Goal: Transaction & Acquisition: Purchase product/service

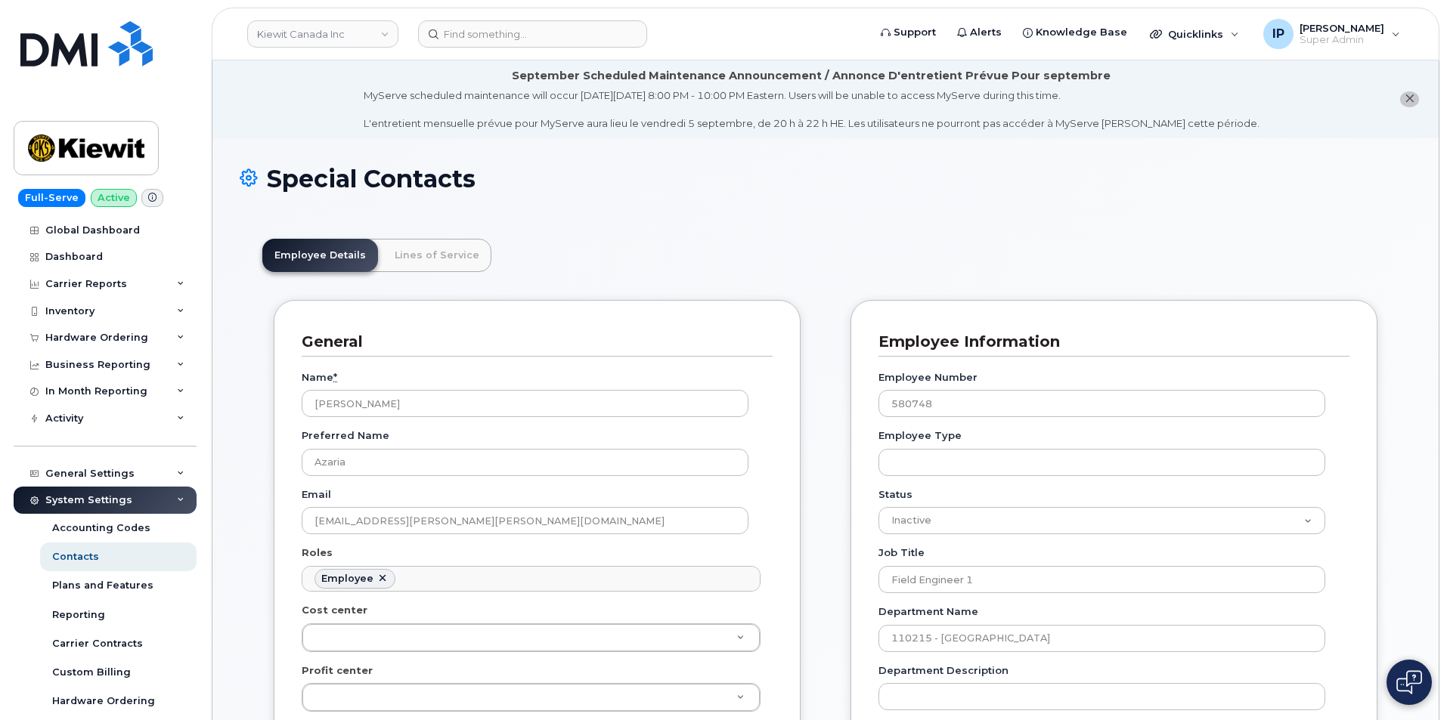
scroll to position [45, 0]
click at [87, 51] on img at bounding box center [86, 43] width 132 height 45
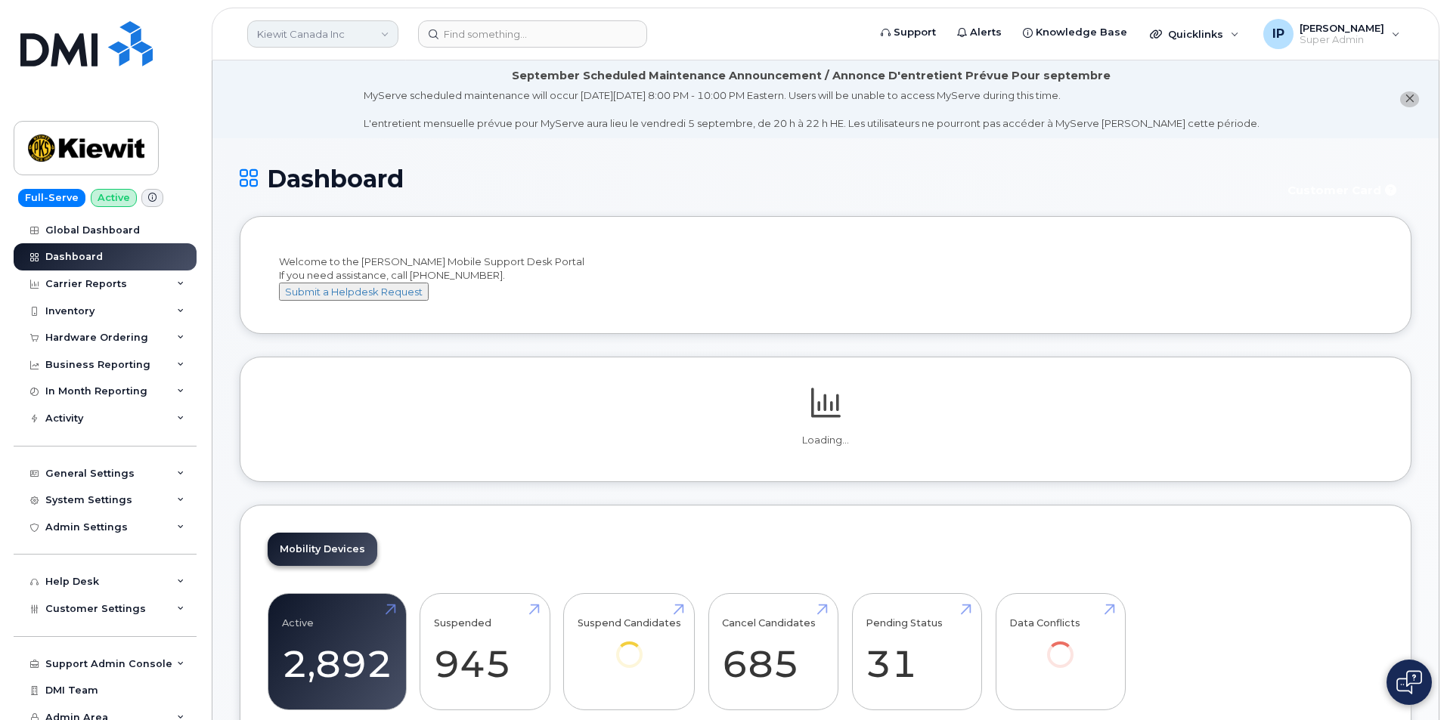
click at [329, 20] on header "Kiewit Canada Inc Support Alerts Knowledge Base Quicklinks Suspend / Cancel Dev…" at bounding box center [826, 34] width 1228 height 53
click at [321, 33] on link "Kiewit Canada Inc" at bounding box center [322, 33] width 151 height 27
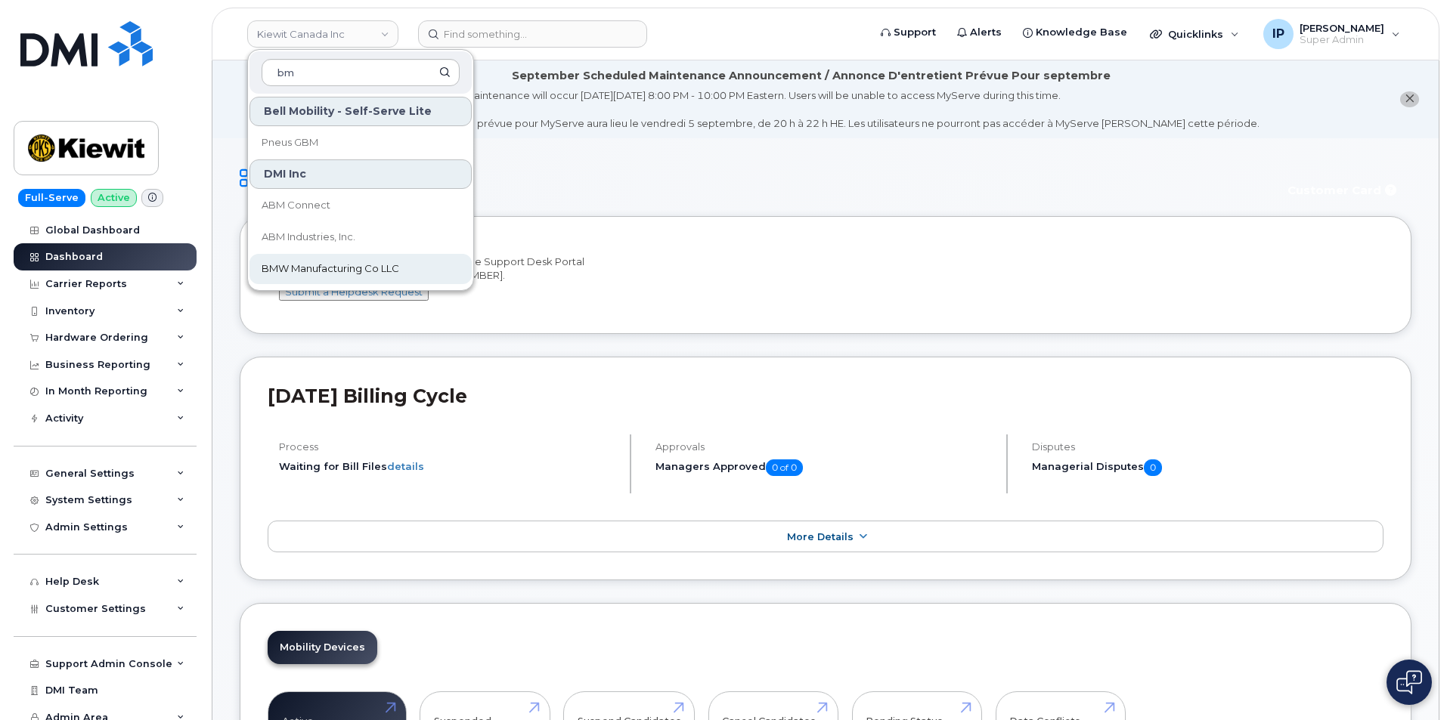
type input "bm"
click at [330, 264] on span "BMW Manufacturing Co LLC" at bounding box center [331, 269] width 138 height 15
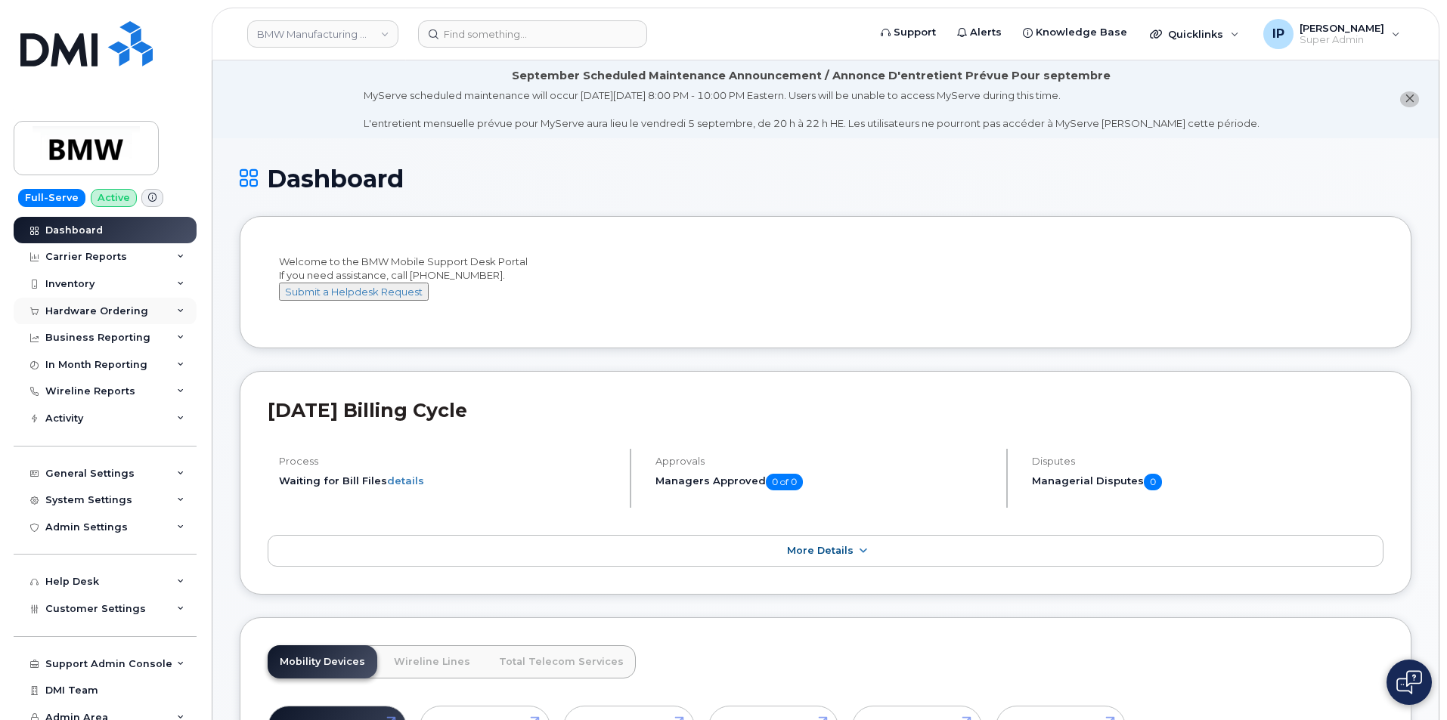
click at [122, 308] on div "Hardware Ordering" at bounding box center [96, 311] width 103 height 12
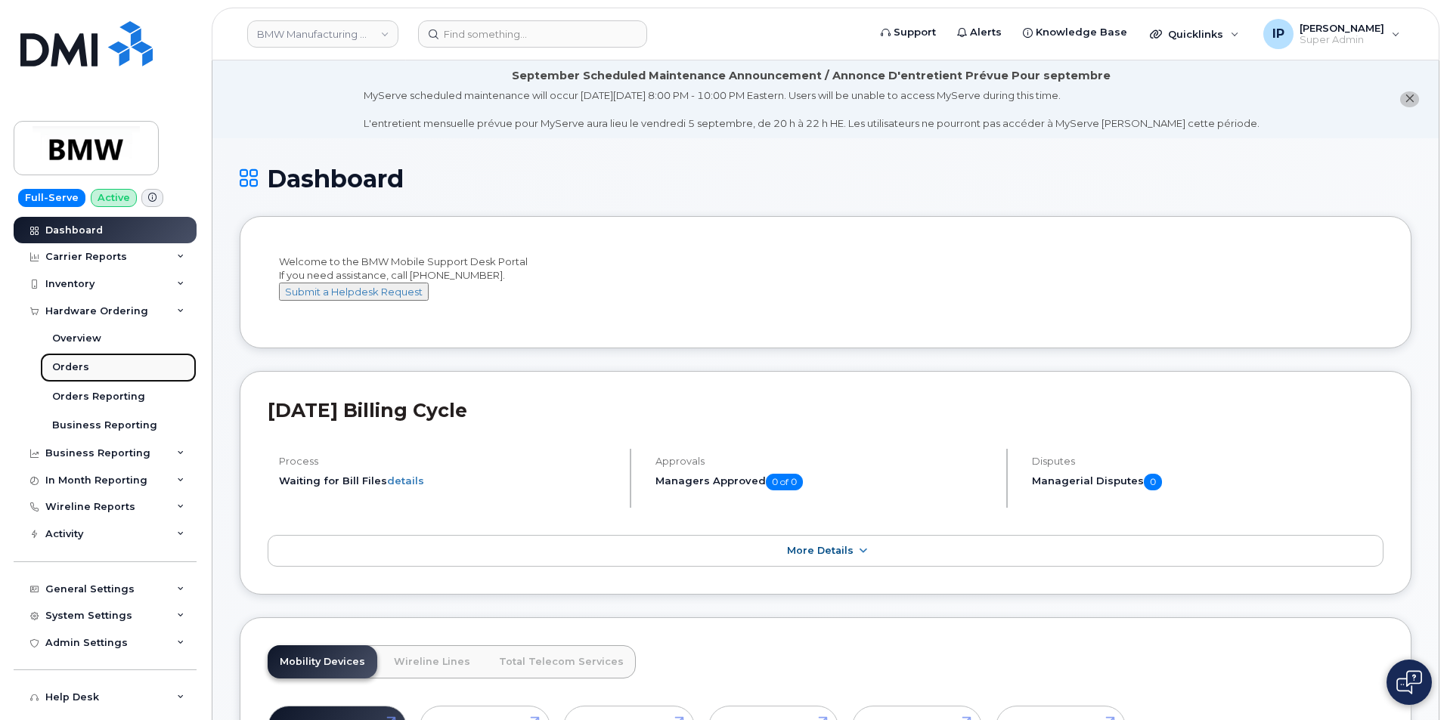
click at [73, 366] on div "Orders" at bounding box center [70, 368] width 37 height 14
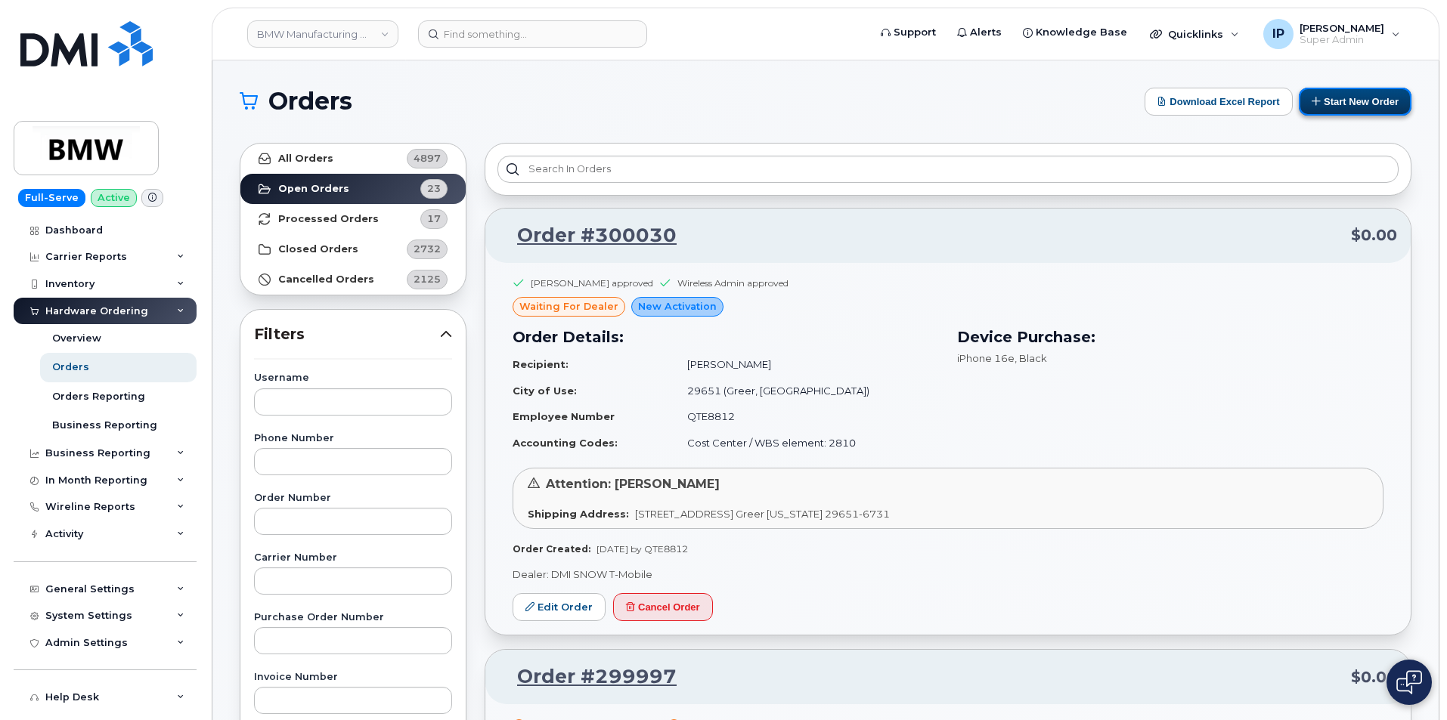
click at [1363, 94] on button "Start New Order" at bounding box center [1355, 102] width 113 height 28
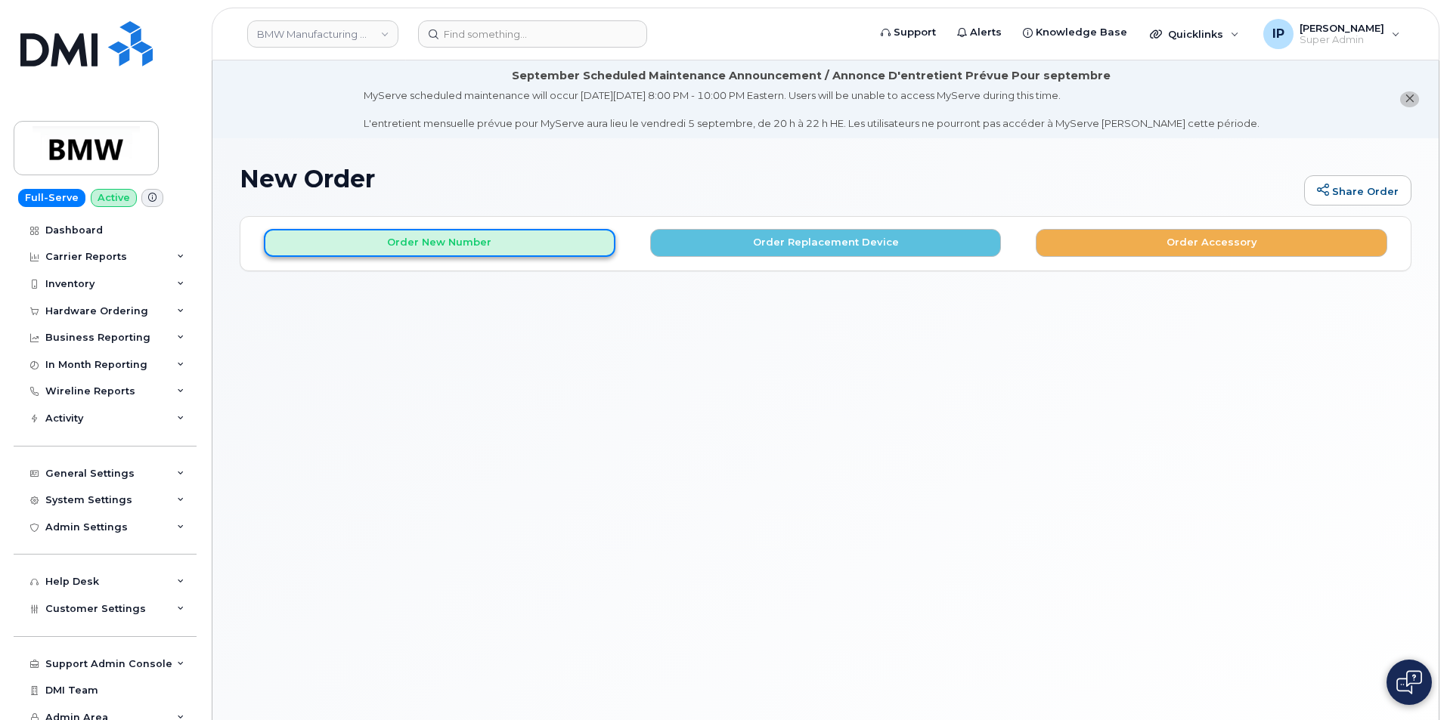
click at [500, 243] on button "Order New Number" at bounding box center [440, 243] width 352 height 28
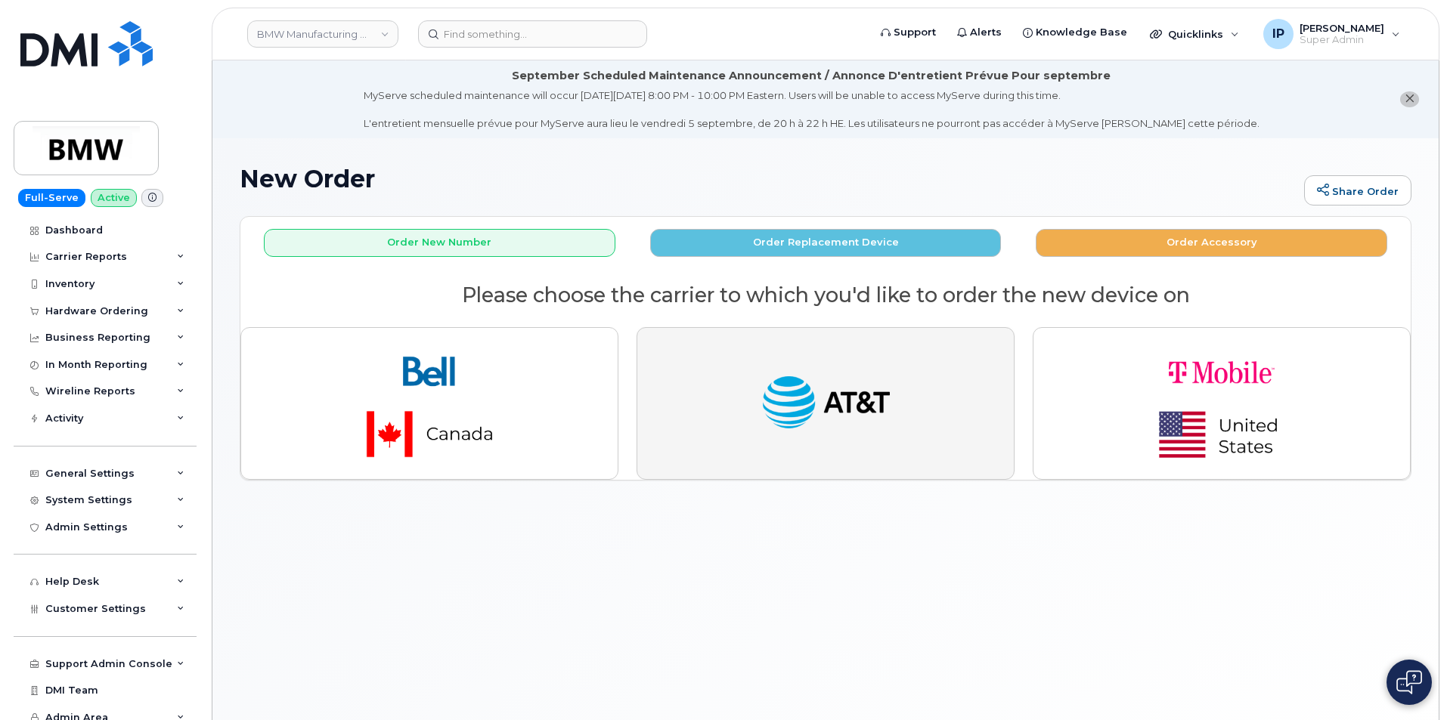
click at [884, 367] on button "button" at bounding box center [826, 403] width 378 height 153
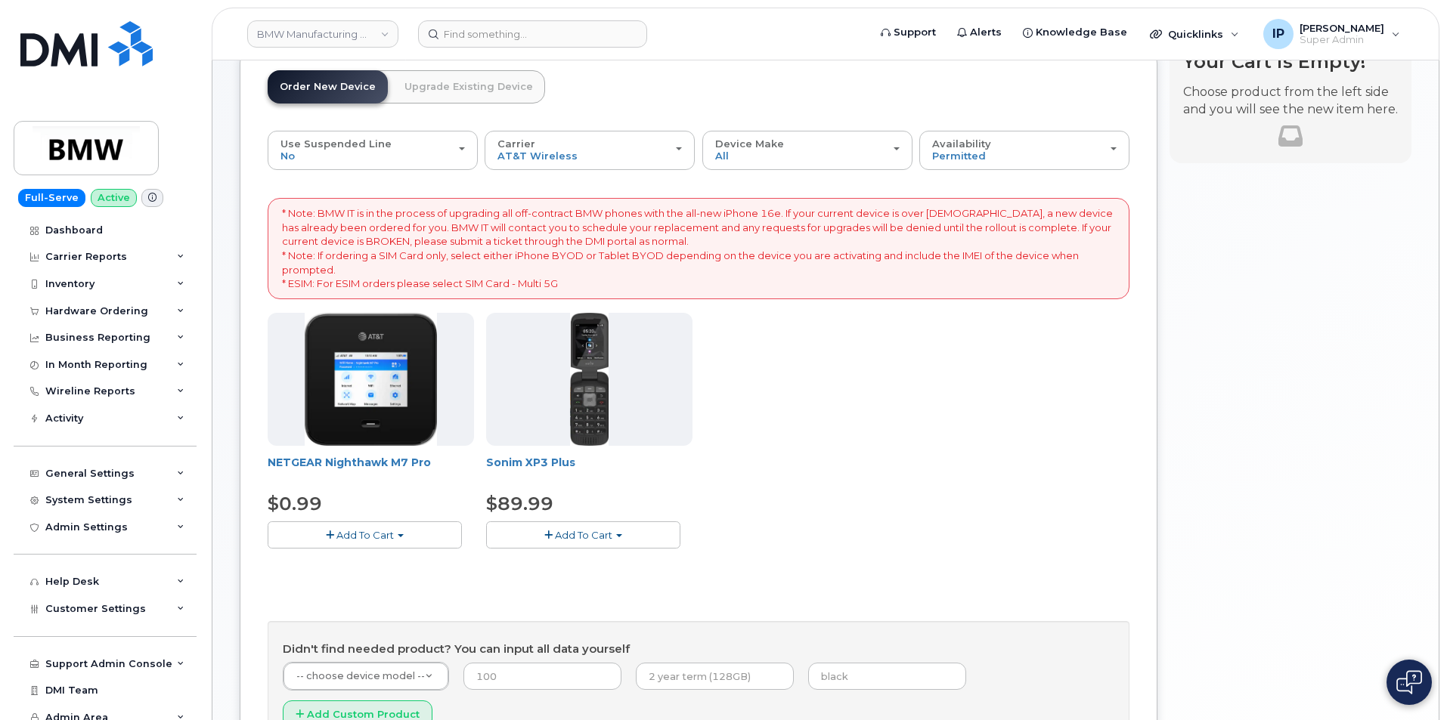
scroll to position [151, 0]
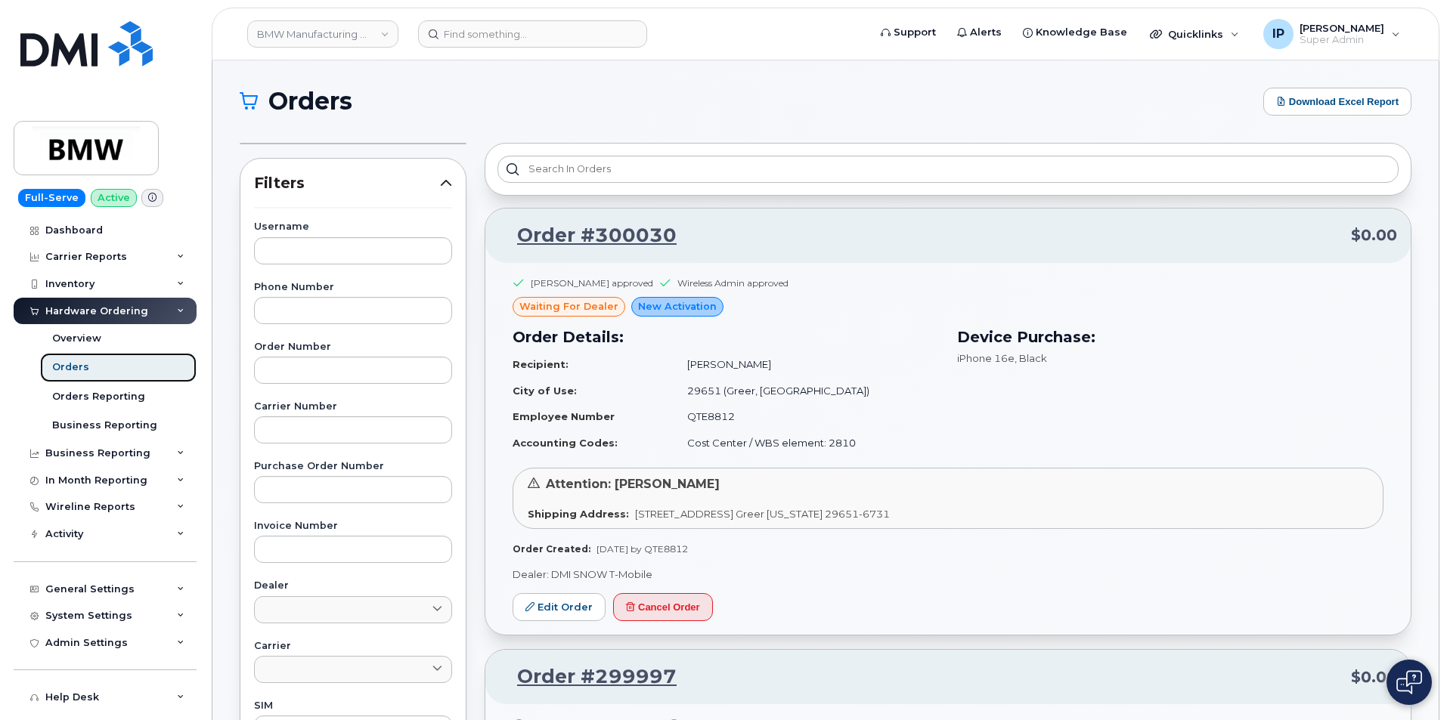
click at [82, 370] on div "Orders" at bounding box center [70, 368] width 37 height 14
click at [64, 376] on link "Orders" at bounding box center [118, 367] width 156 height 29
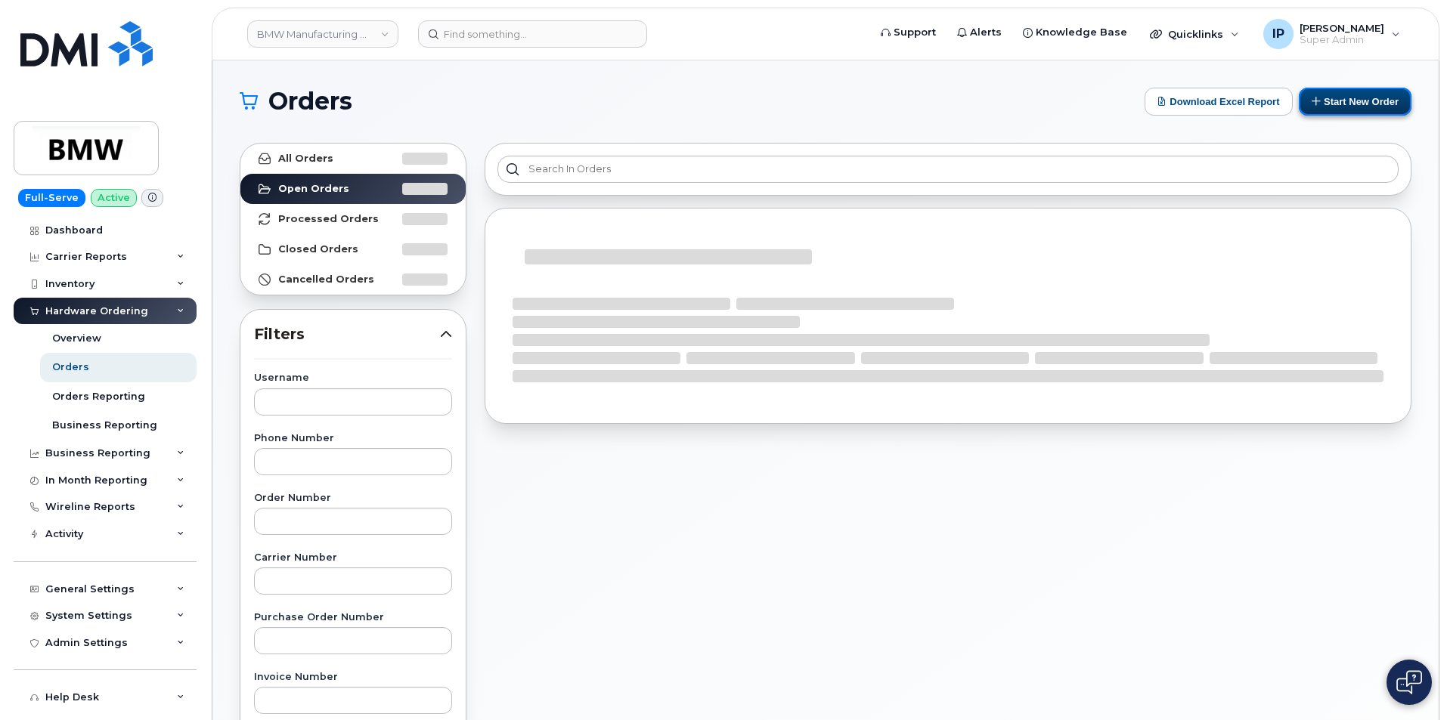
click at [1339, 97] on button "Start New Order" at bounding box center [1355, 102] width 113 height 28
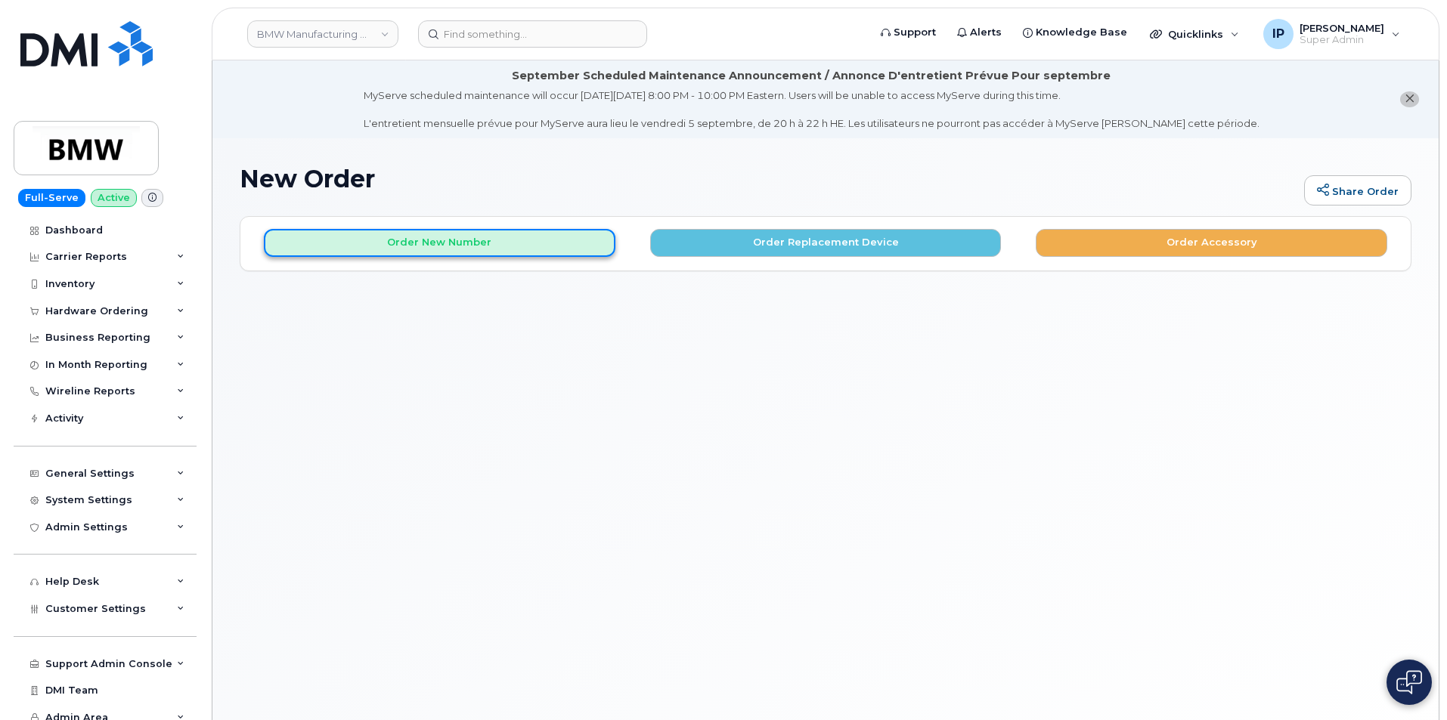
click at [443, 247] on button "Order New Number" at bounding box center [440, 243] width 352 height 28
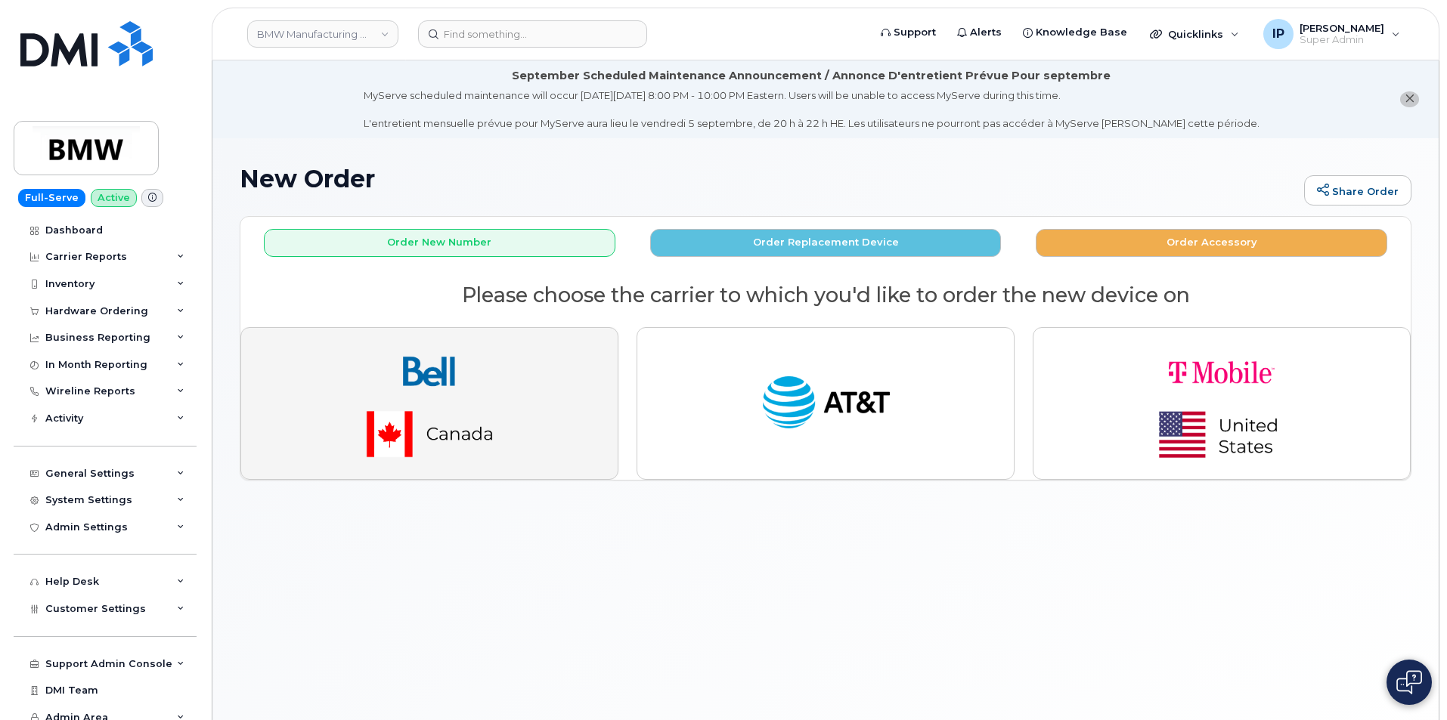
click at [404, 392] on img "button" at bounding box center [430, 403] width 212 height 127
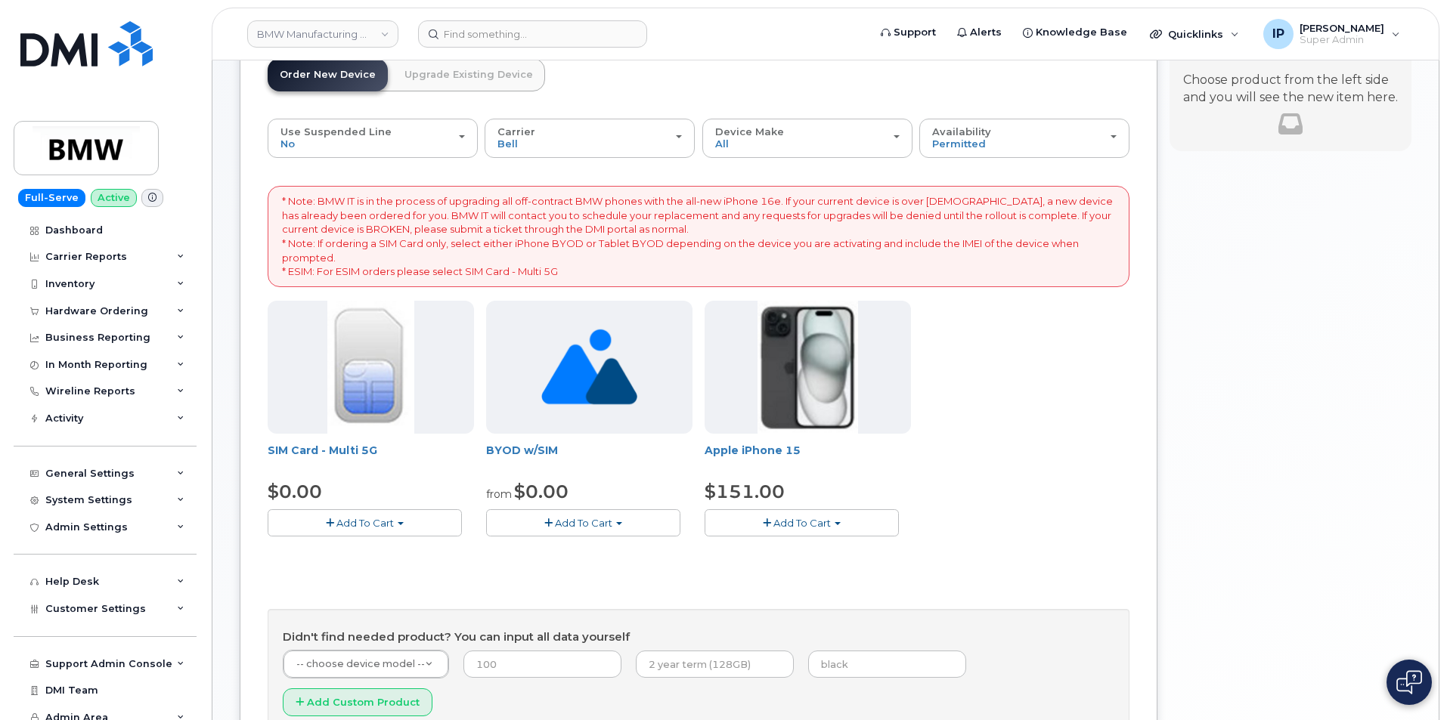
scroll to position [151, 0]
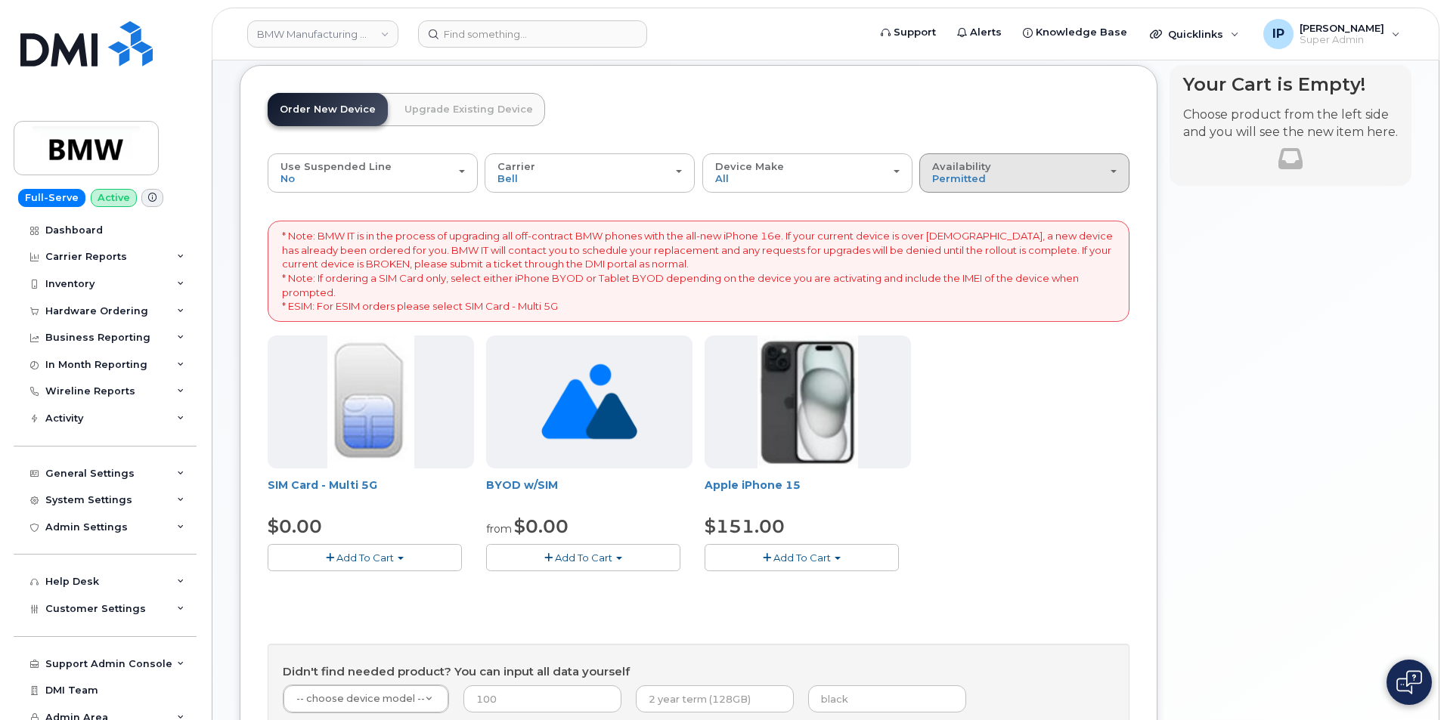
click at [1036, 156] on button "Availability Permitted All" at bounding box center [1024, 172] width 210 height 39
click at [993, 229] on div "All" at bounding box center [1024, 233] width 203 height 18
click at [972, 181] on span "Permitted" at bounding box center [959, 178] width 54 height 12
click at [948, 229] on label "All" at bounding box center [939, 233] width 32 height 18
click at [0, 0] on input "All" at bounding box center [0, 0] width 0 height 0
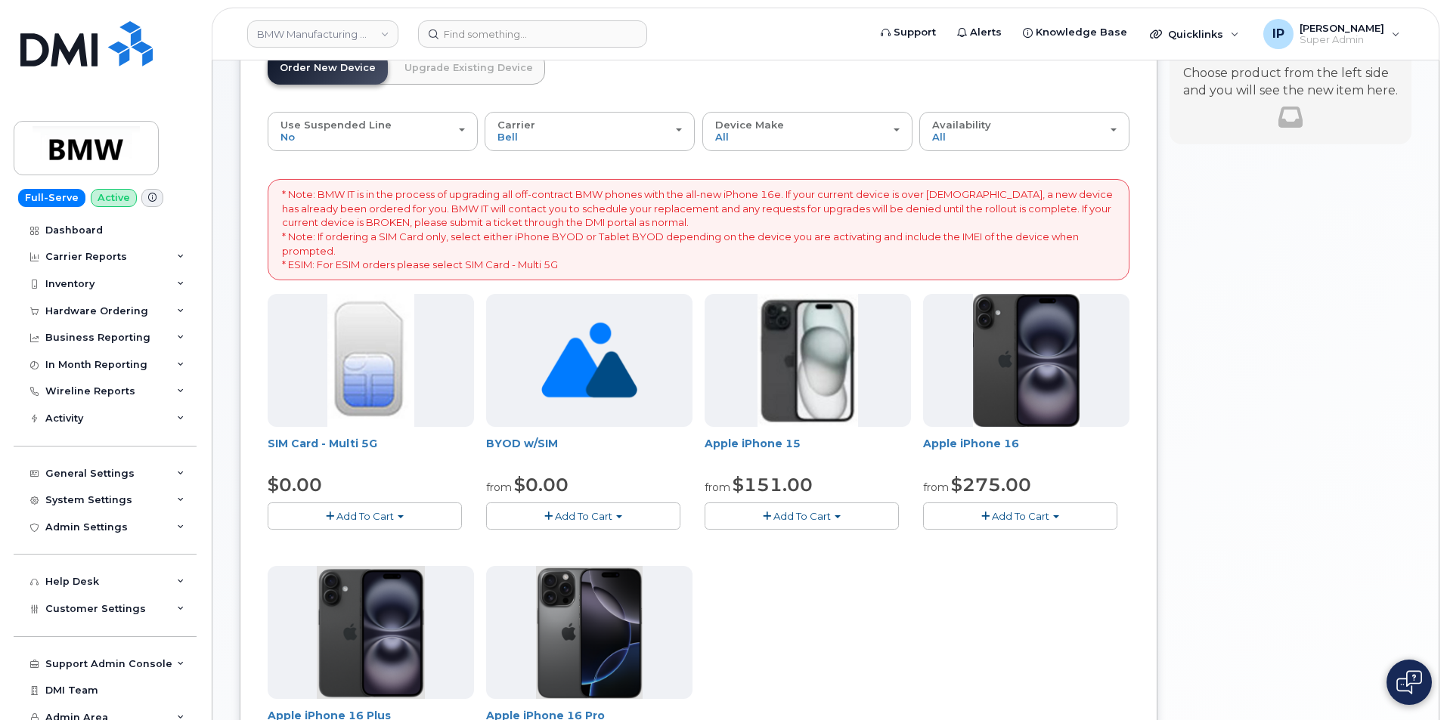
scroll to position [227, 0]
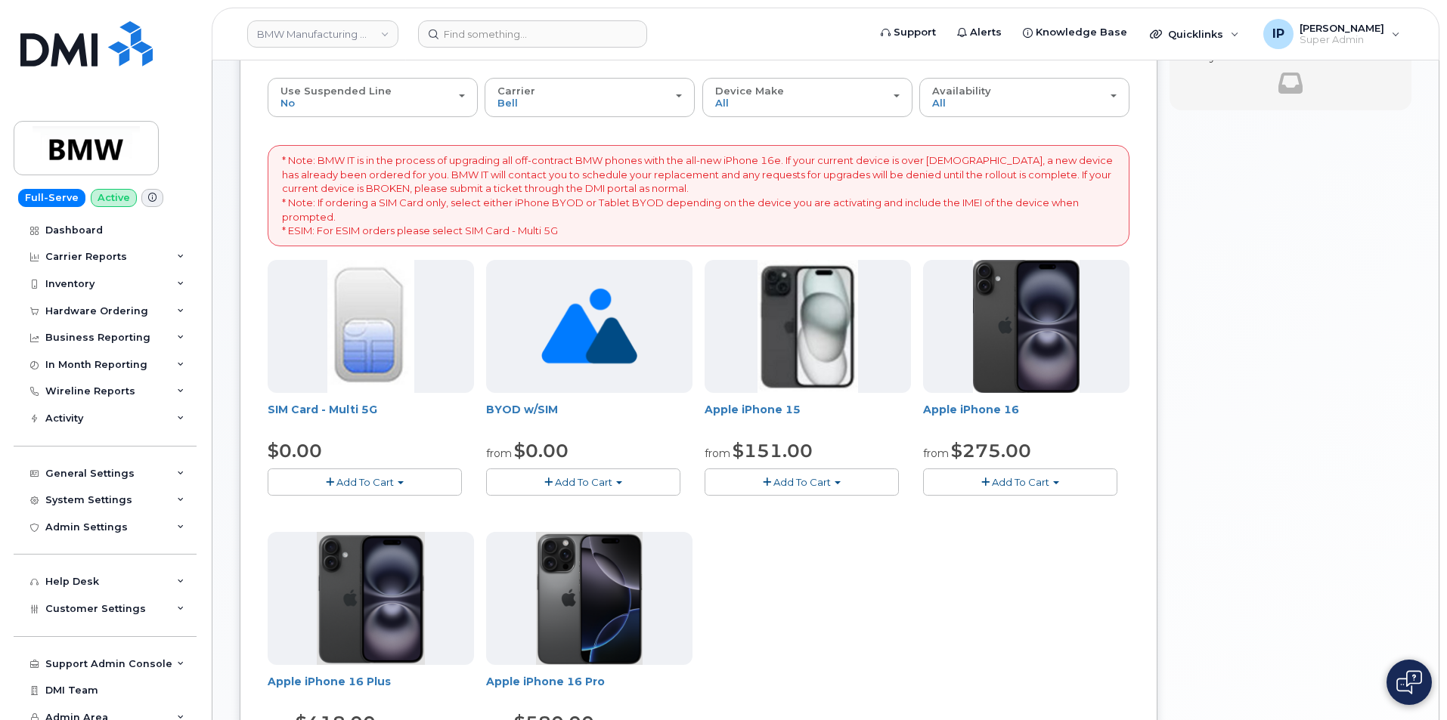
click at [609, 479] on span "Add To Cart" at bounding box center [583, 482] width 57 height 12
click at [592, 510] on link "$0.00 - New Activation" at bounding box center [568, 510] width 156 height 19
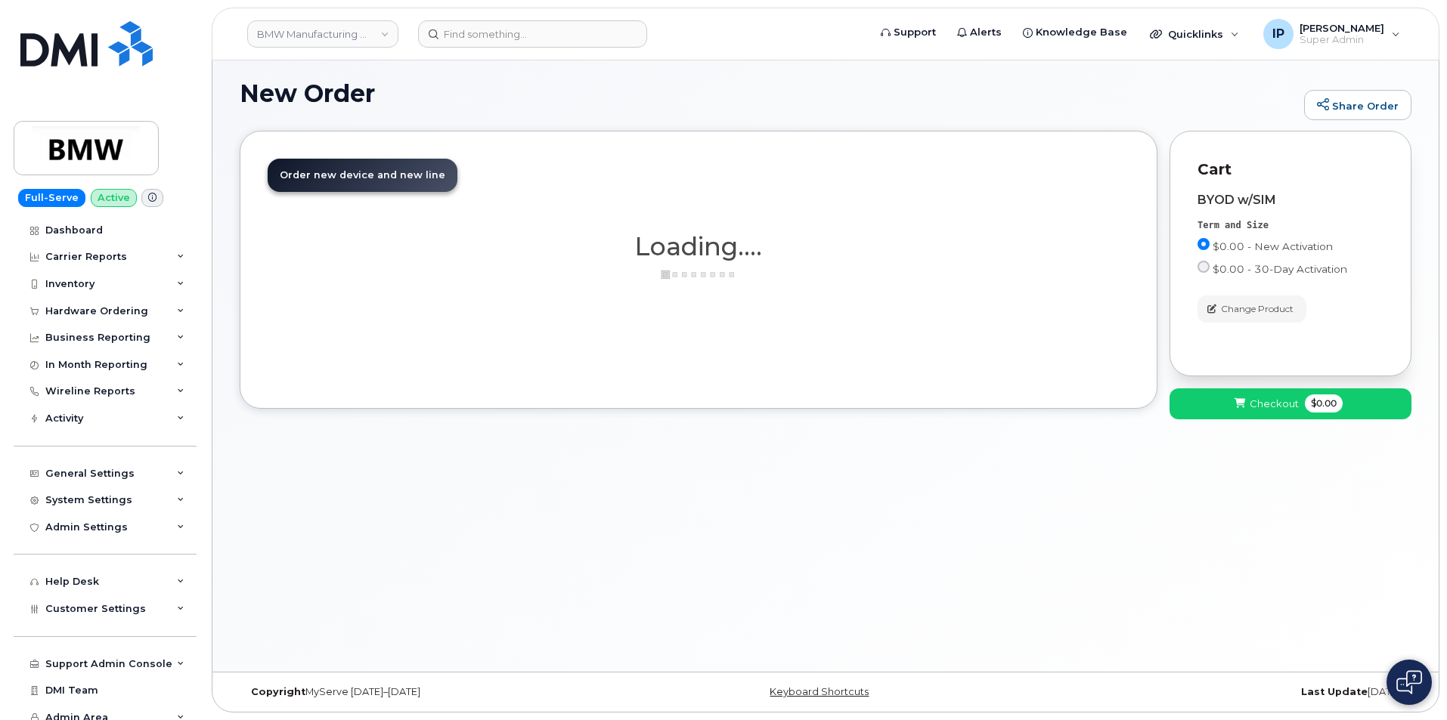
scroll to position [85, 0]
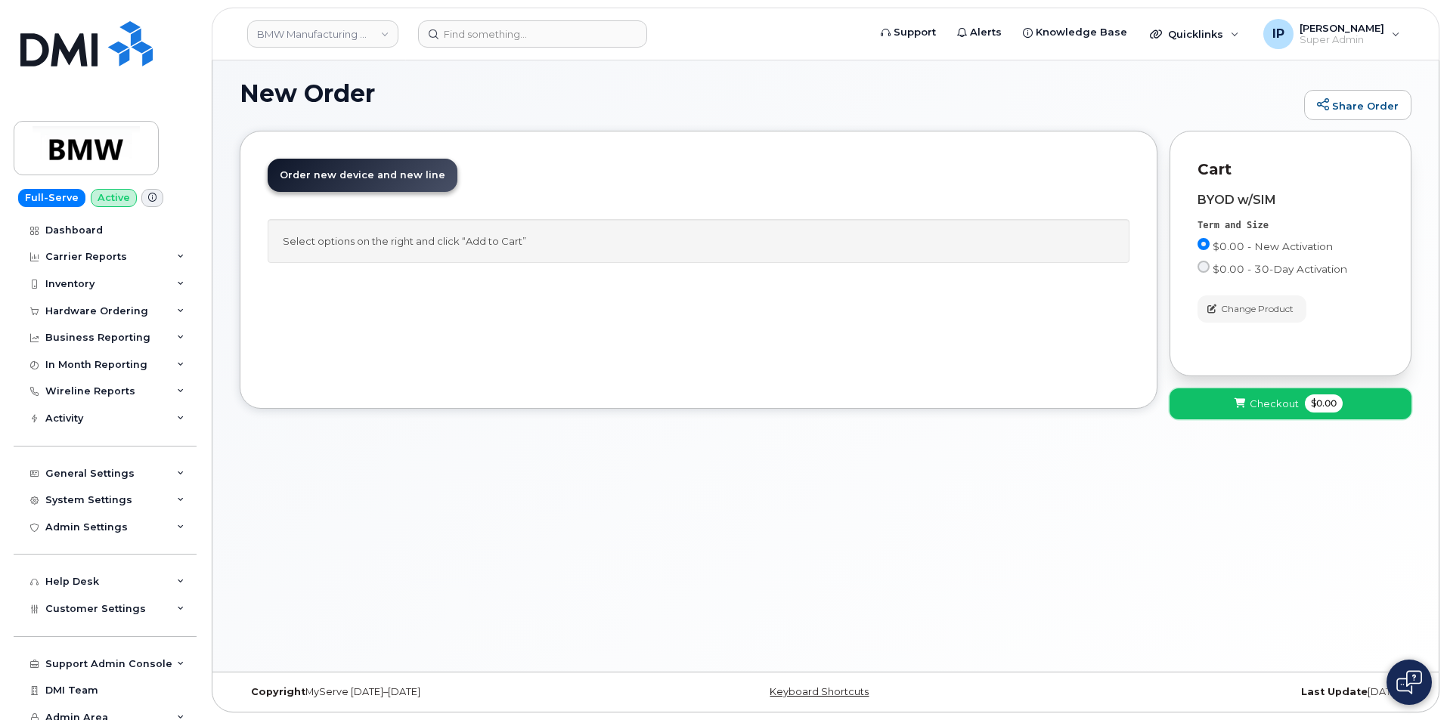
click at [1219, 402] on button "Checkout $0.00" at bounding box center [1291, 404] width 242 height 31
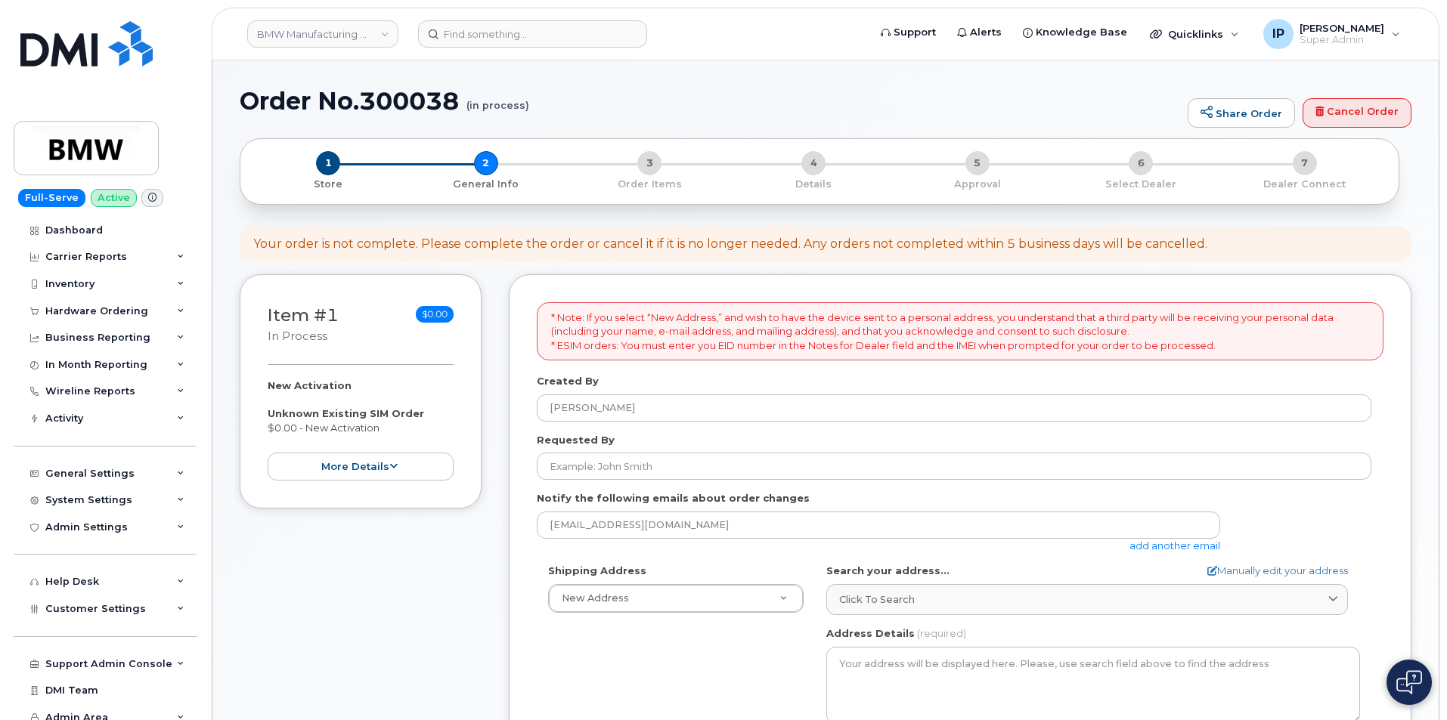
select select
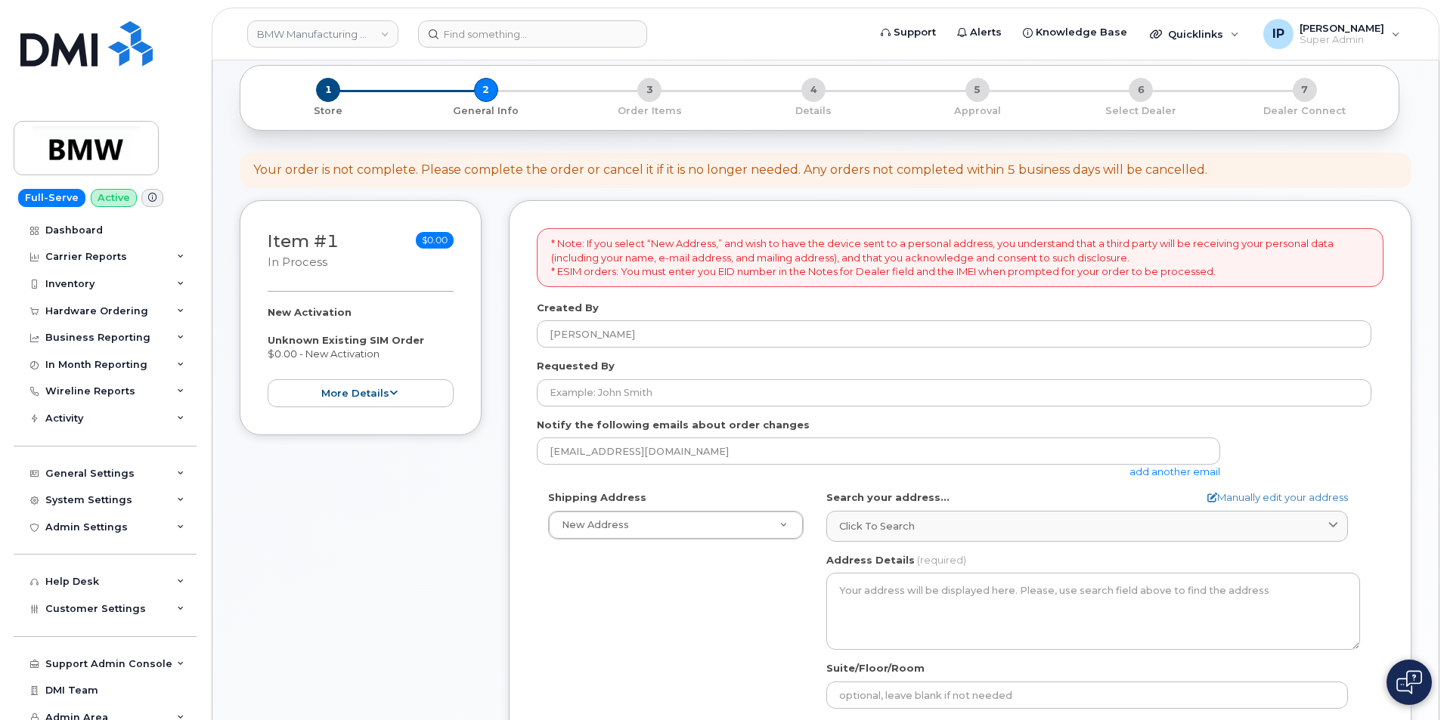
scroll to position [227, 0]
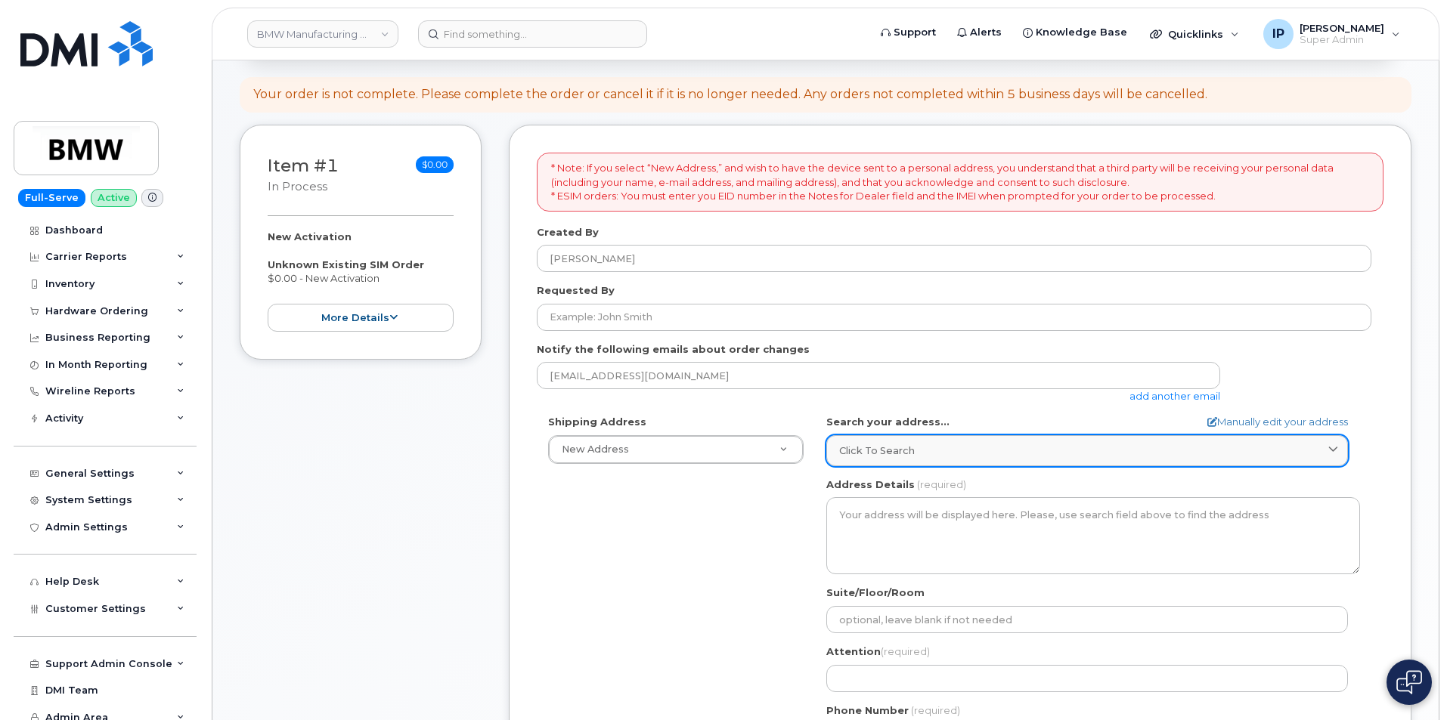
click at [915, 450] on div "Click to search" at bounding box center [1087, 451] width 496 height 14
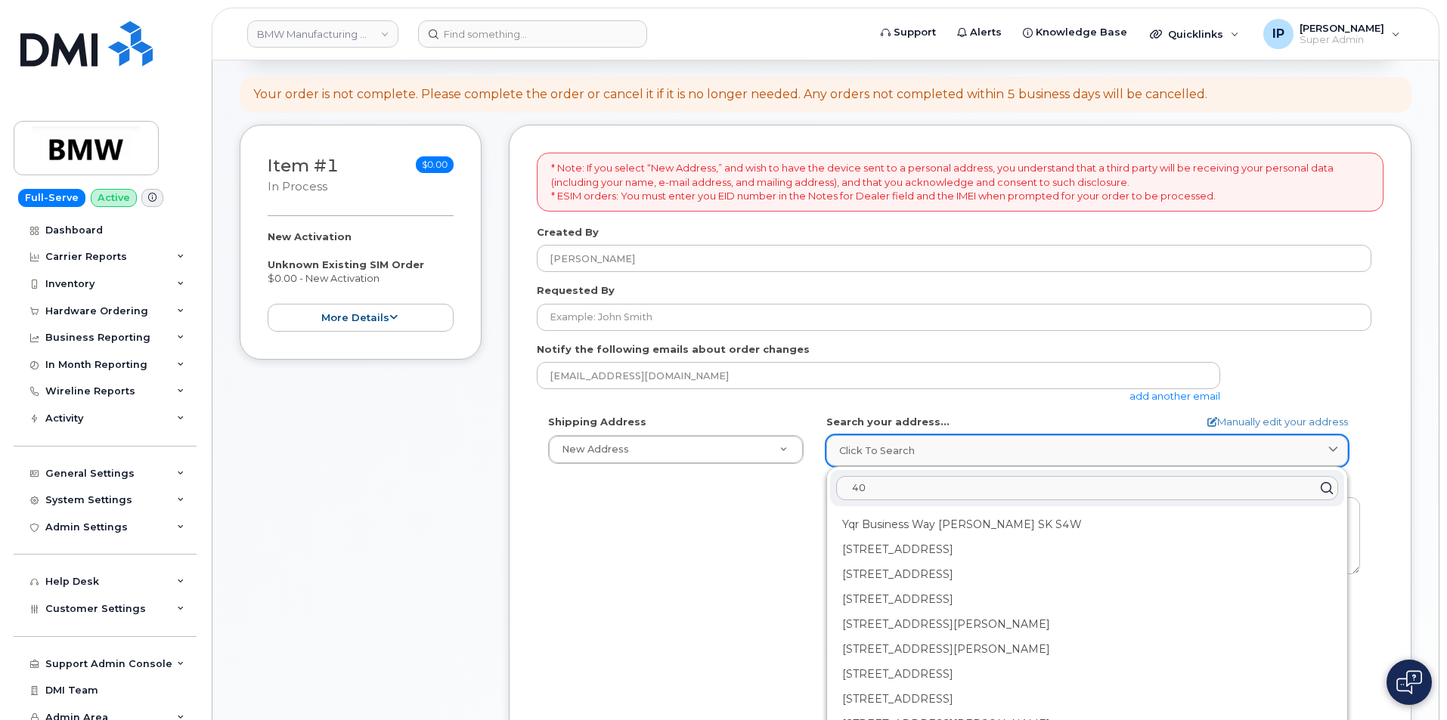
type input "4"
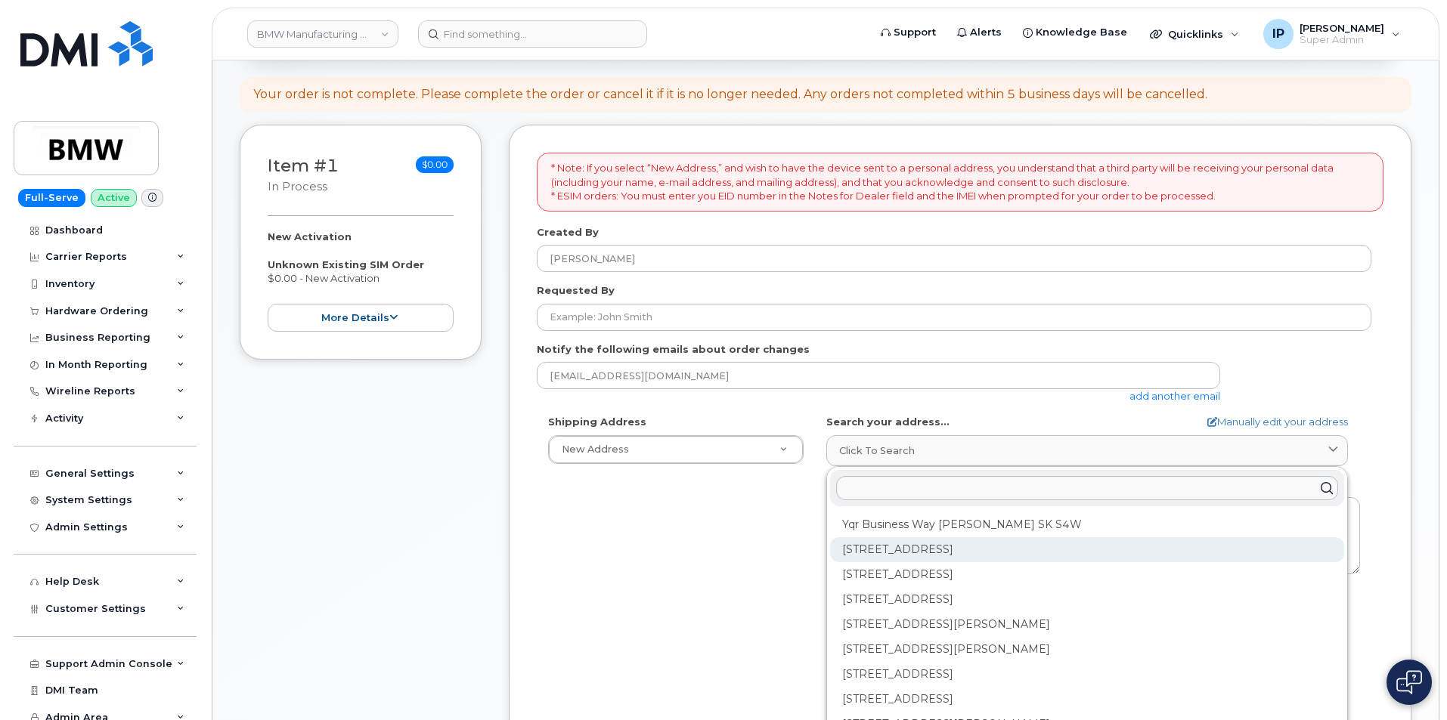
click at [1059, 547] on div "400 North Town Rd Winnipeg MB R3Y 0Y3" at bounding box center [1087, 550] width 514 height 25
click at [906, 550] on div "120-400 North Town Rd Winnipeg MB R3Y 0Y3" at bounding box center [1087, 550] width 514 height 25
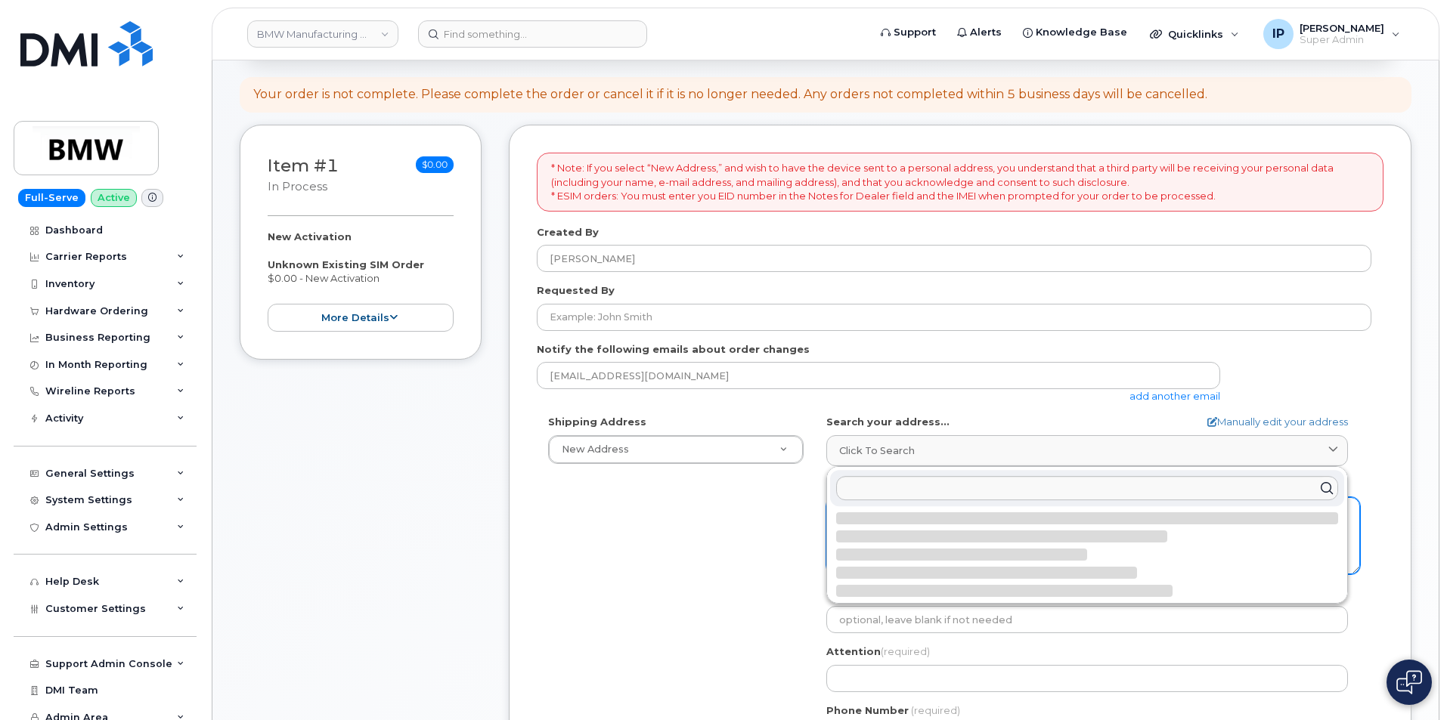
select select
type textarea "120-400 North Town Rd WINNIPEG MB R3Y 0Y3 CANADA"
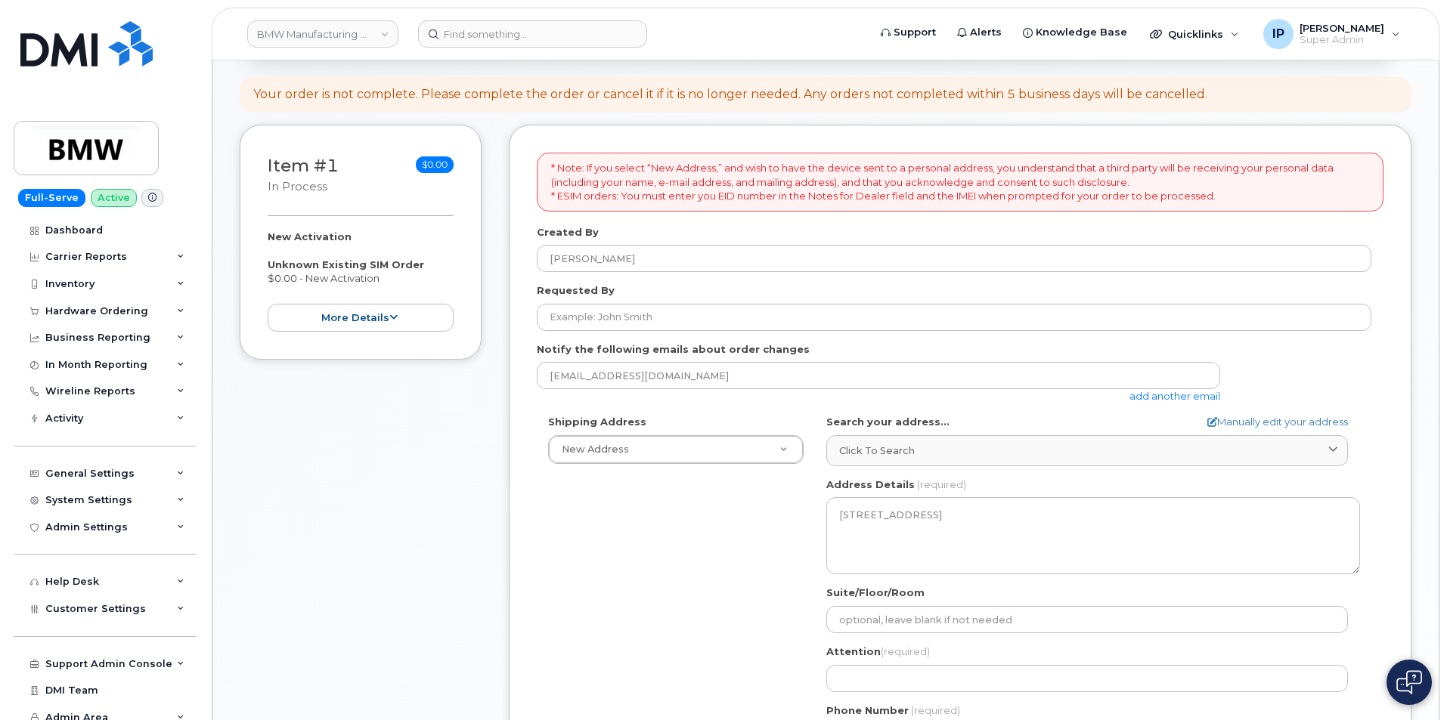
click at [777, 604] on div "Shipping Address New Address New Address 1 1400 Highway 101 S 1965 Convention C…" at bounding box center [954, 588] width 835 height 347
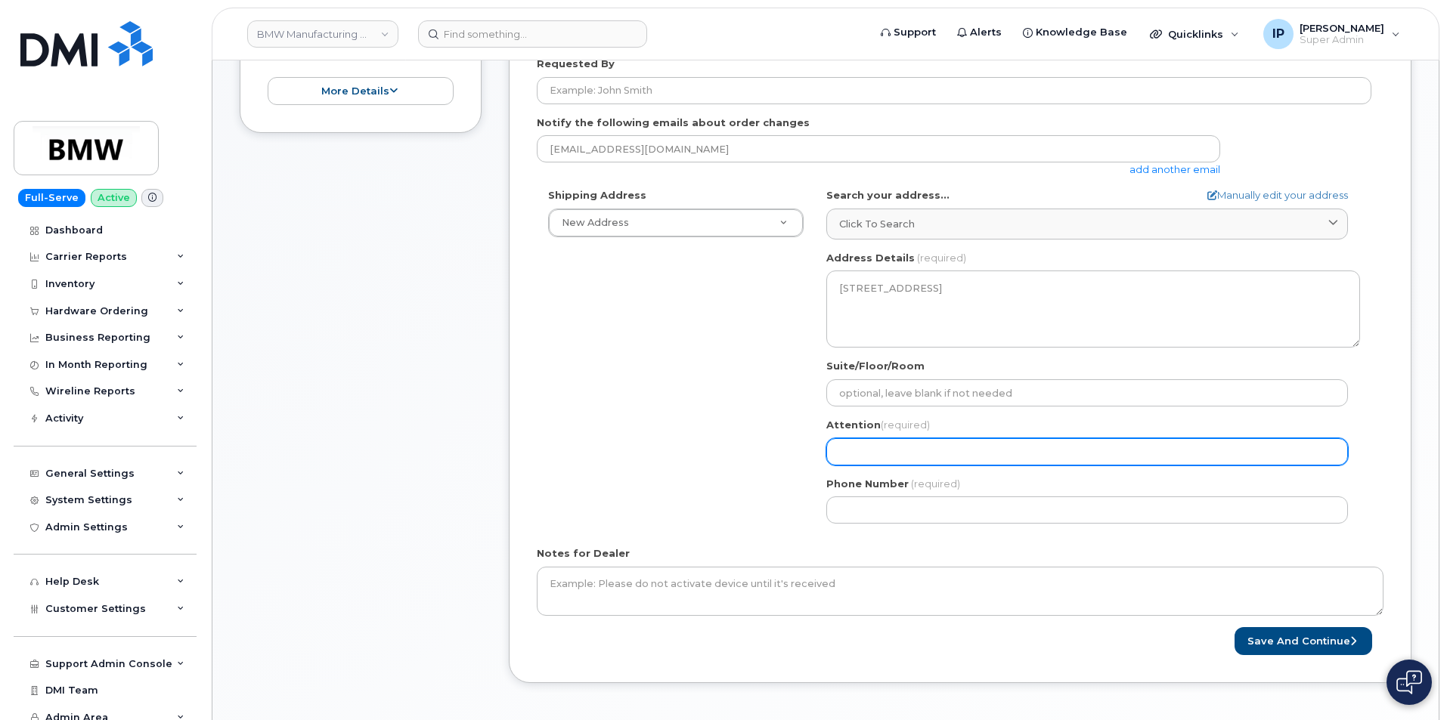
click at [934, 448] on input "Attention (required)" at bounding box center [1087, 451] width 522 height 27
select select
type input "n"
select select
type input "n/"
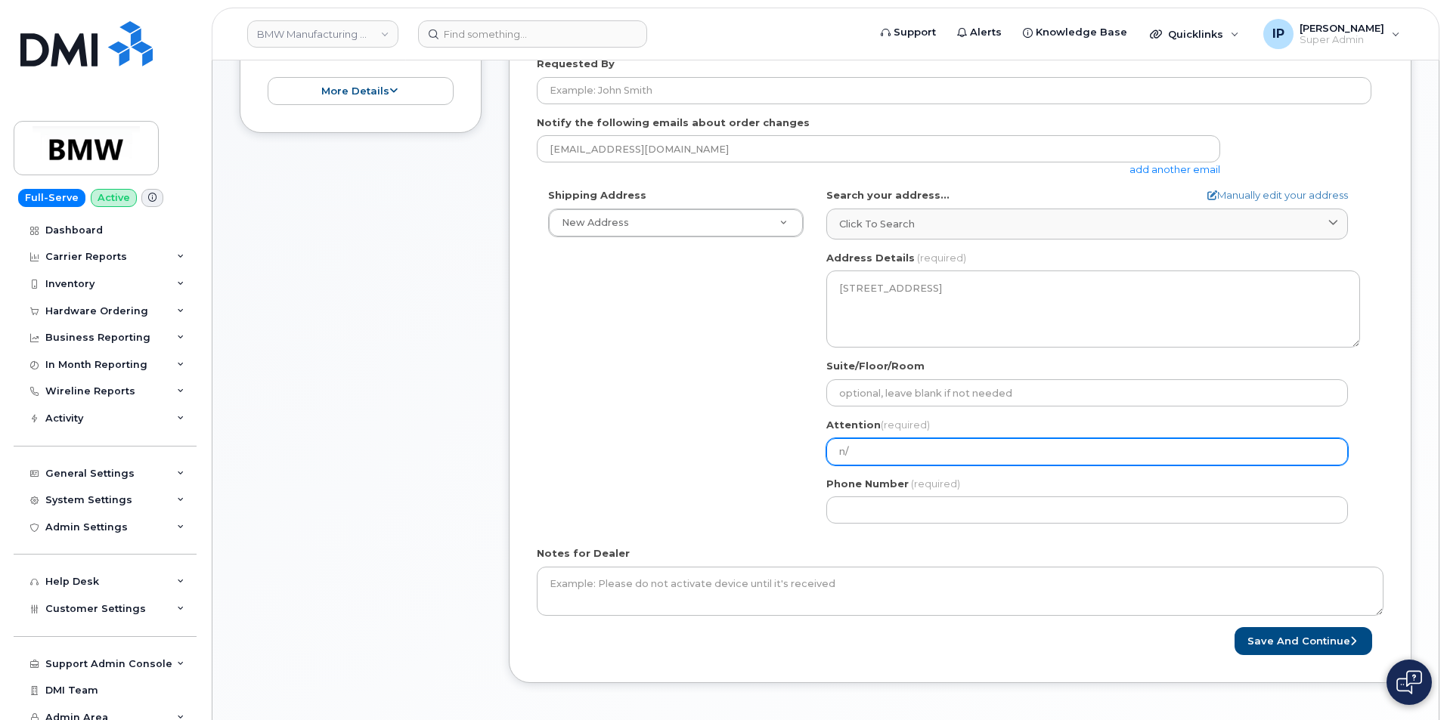
select select
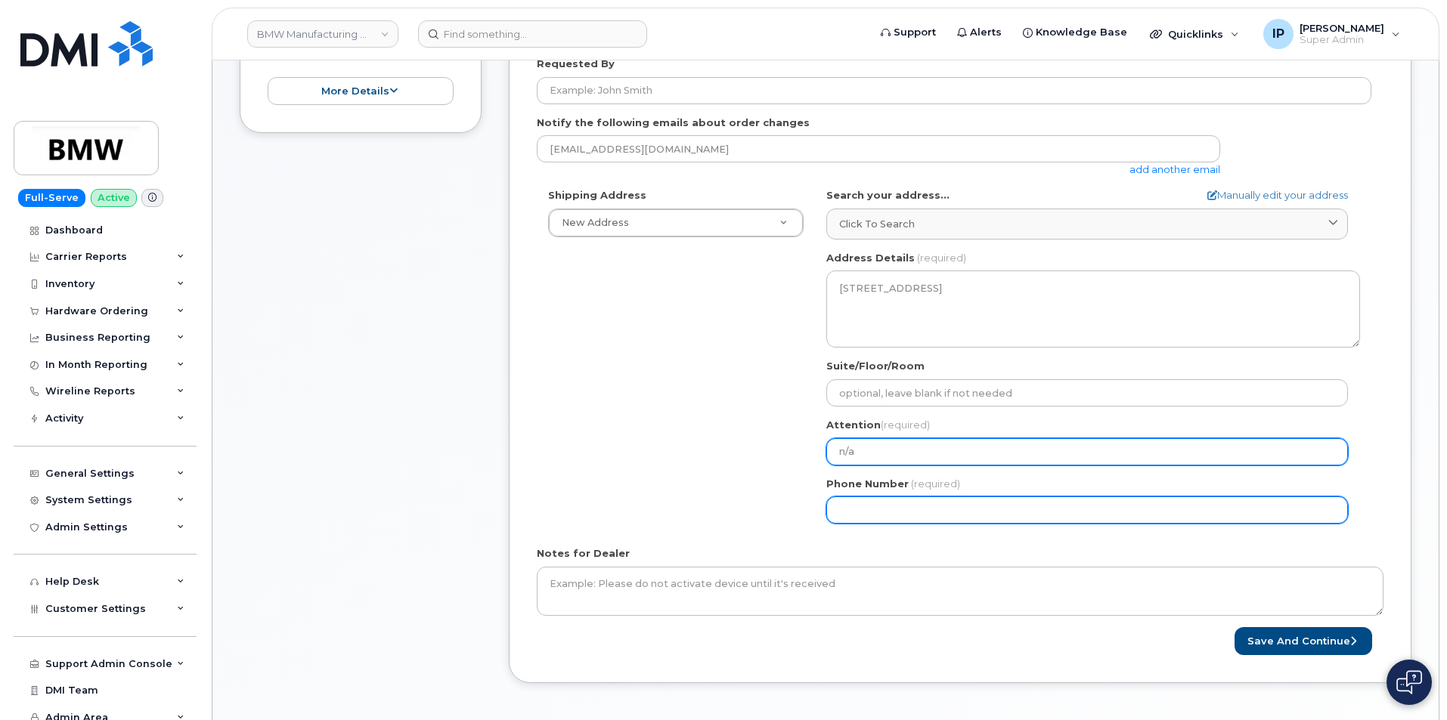
type input "n/a"
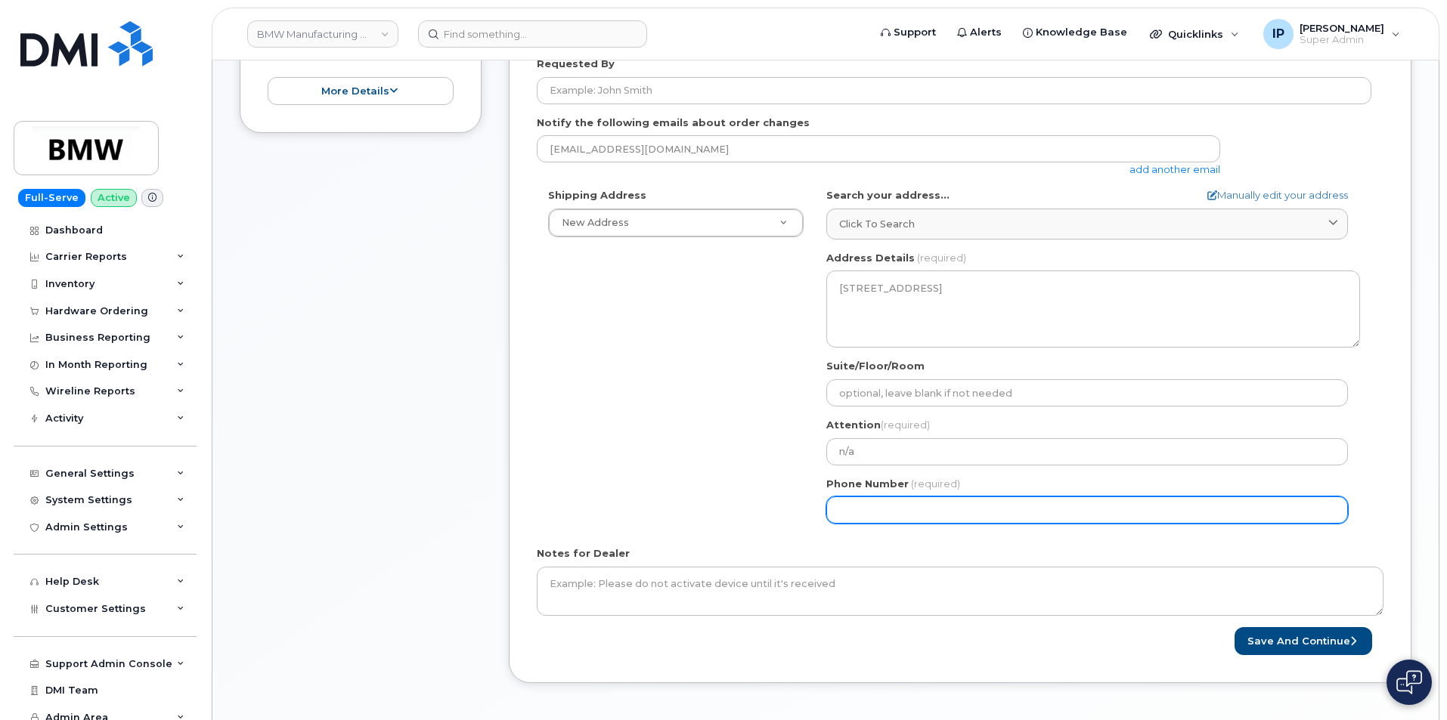
click at [884, 507] on input "Phone Number" at bounding box center [1087, 510] width 522 height 27
type input "444444444"
select select
type input "4444444444"
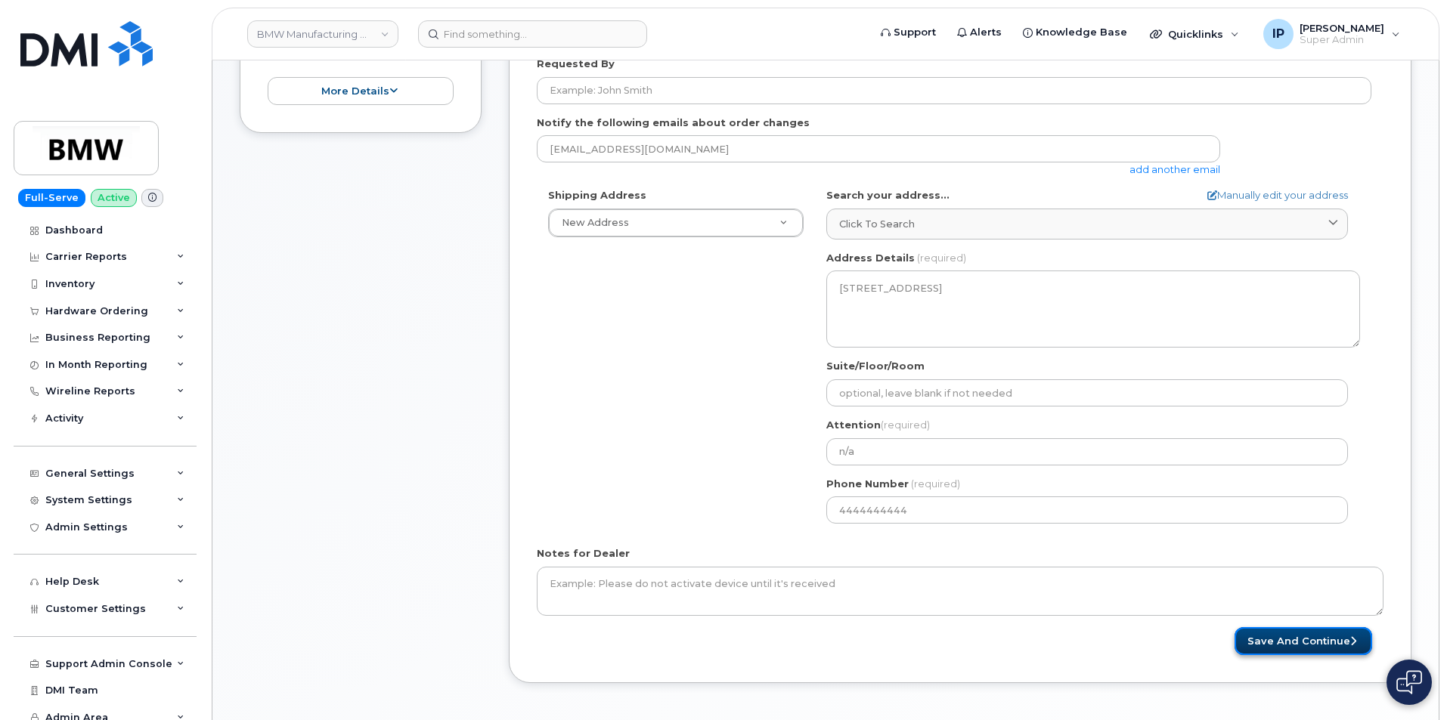
drag, startPoint x: 1326, startPoint y: 645, endPoint x: 1334, endPoint y: 642, distance: 8.1
click at [1326, 643] on button "Save and Continue" at bounding box center [1304, 641] width 138 height 28
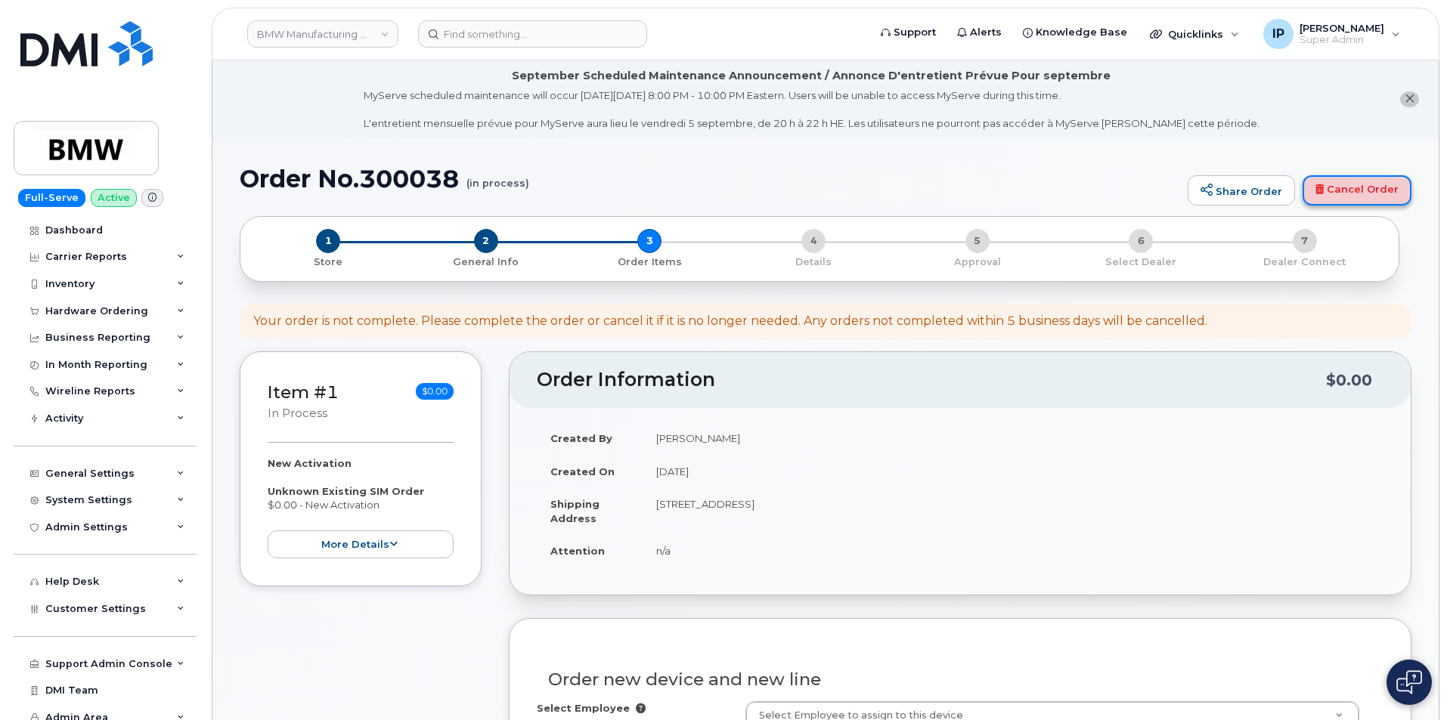
click at [1394, 187] on link "Cancel Order" at bounding box center [1357, 190] width 109 height 30
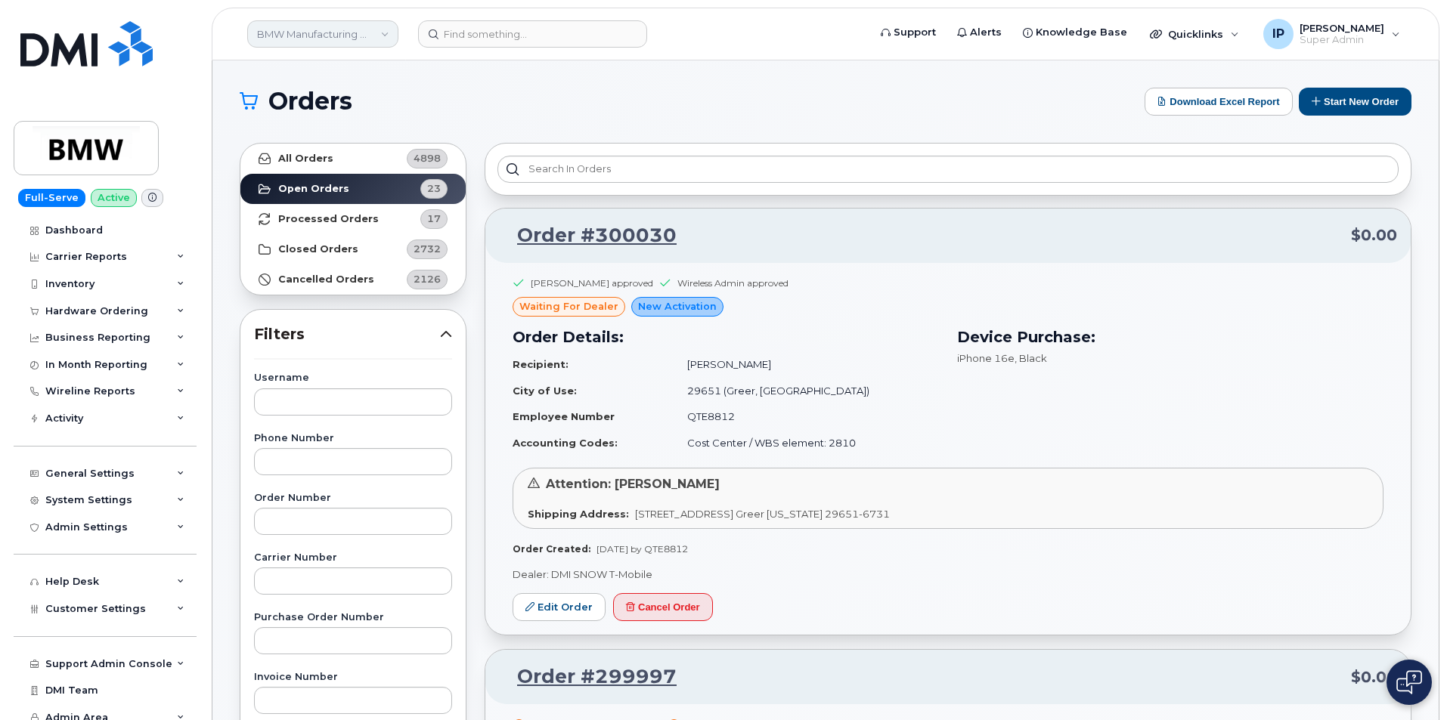
click at [340, 24] on link "BMW Manufacturing Co LLC" at bounding box center [322, 33] width 151 height 27
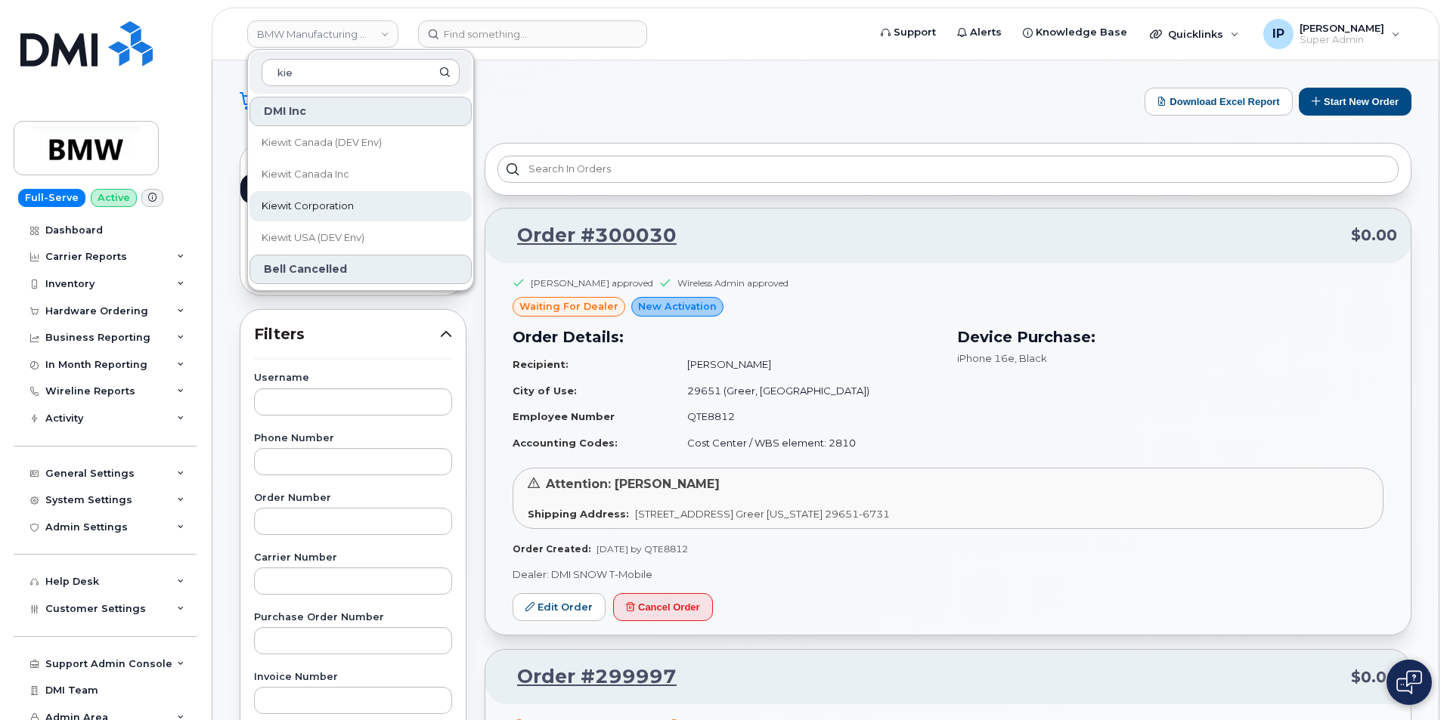
type input "kie"
click at [356, 208] on link "Kiewit Corporation" at bounding box center [360, 206] width 222 height 30
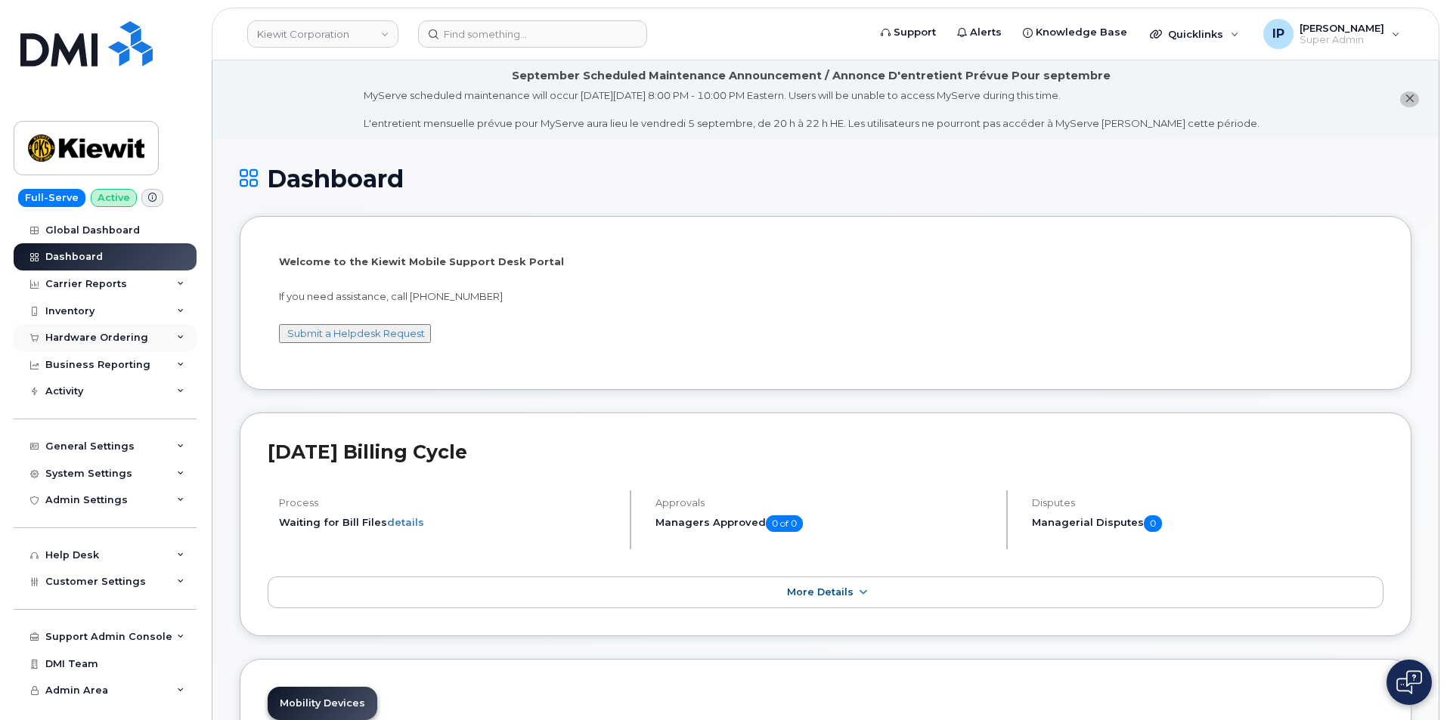
click at [97, 333] on div "Hardware Ordering" at bounding box center [96, 338] width 103 height 12
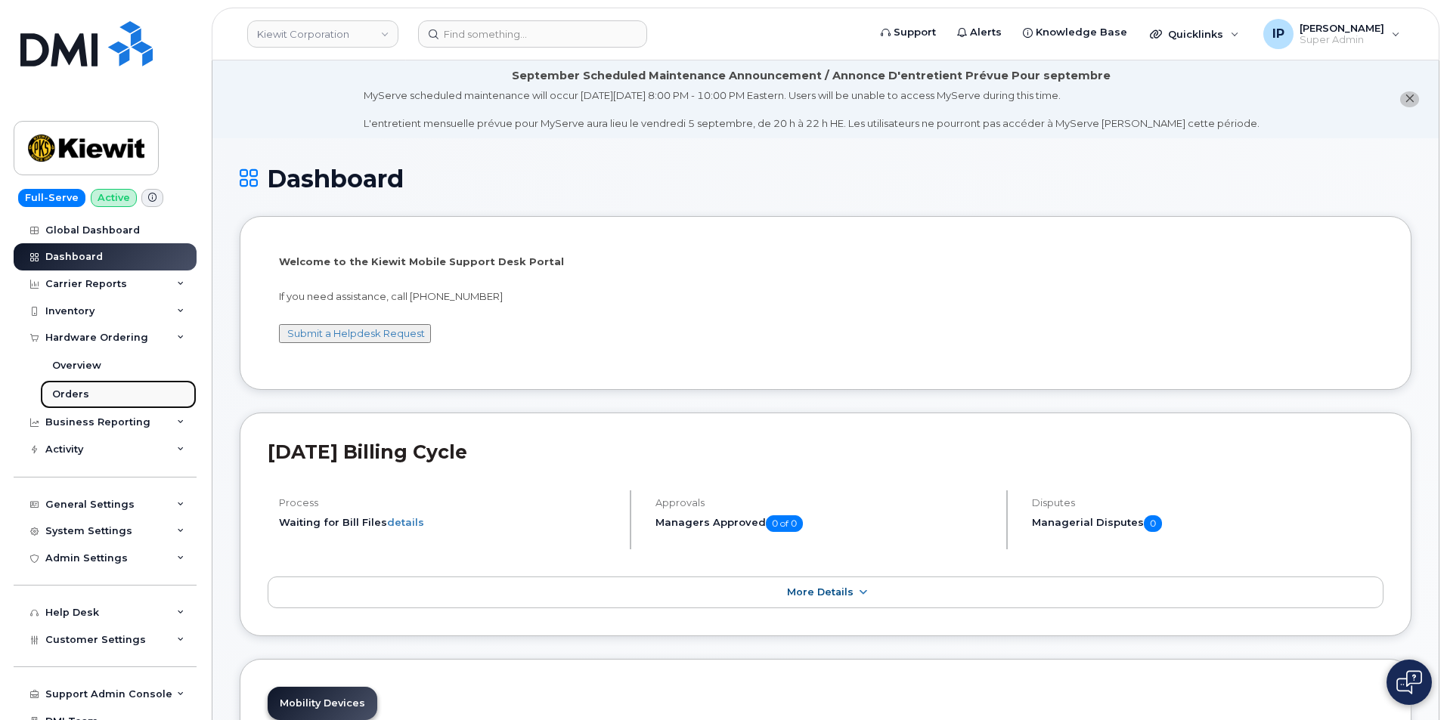
click at [88, 390] on link "Orders" at bounding box center [118, 394] width 156 height 29
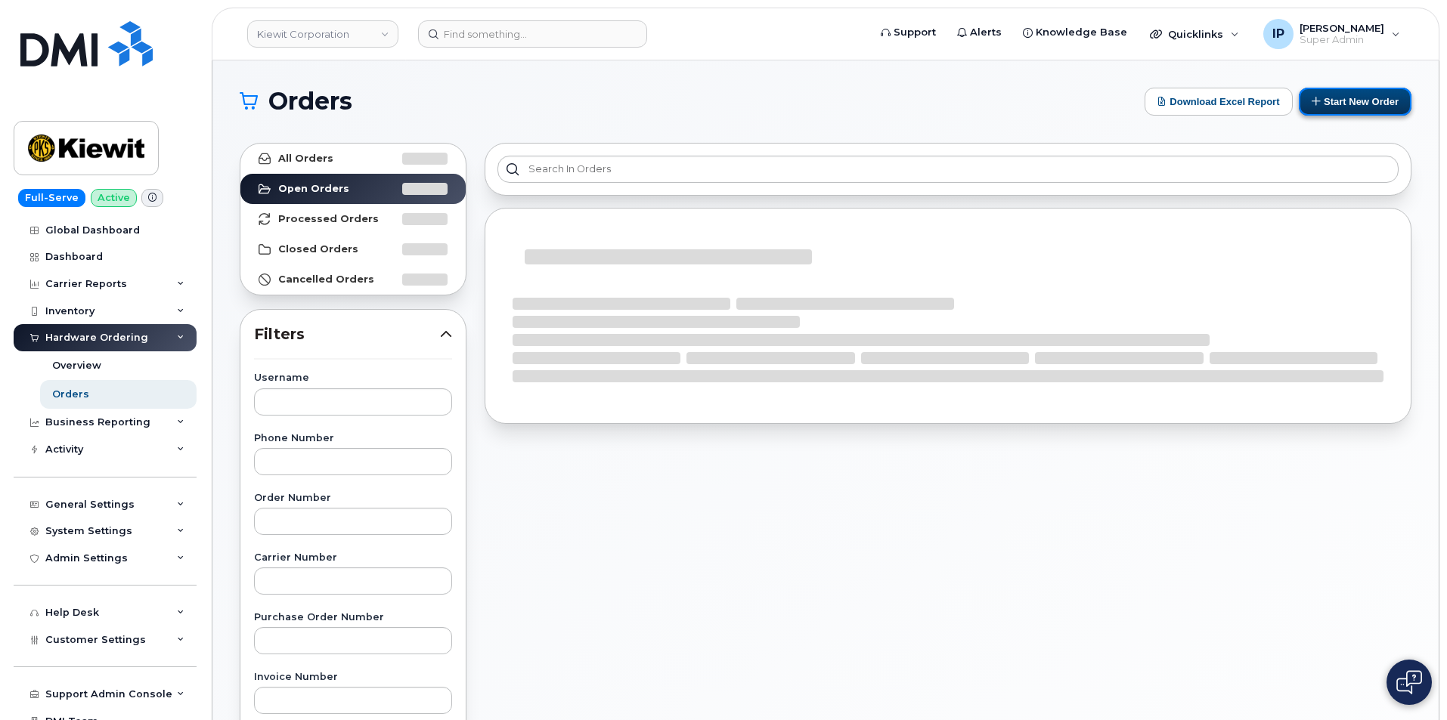
click at [1377, 96] on button "Start New Order" at bounding box center [1355, 102] width 113 height 28
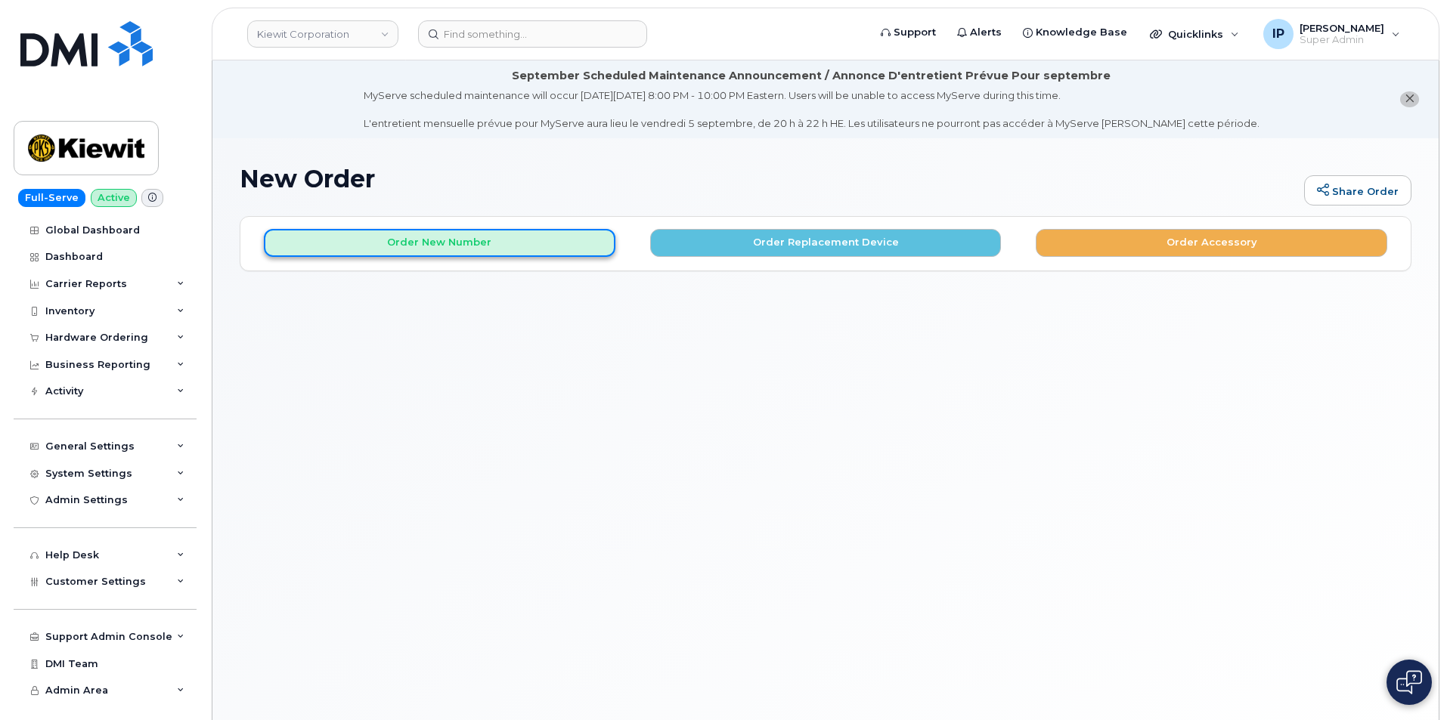
click at [442, 254] on button "Order New Number" at bounding box center [440, 243] width 352 height 28
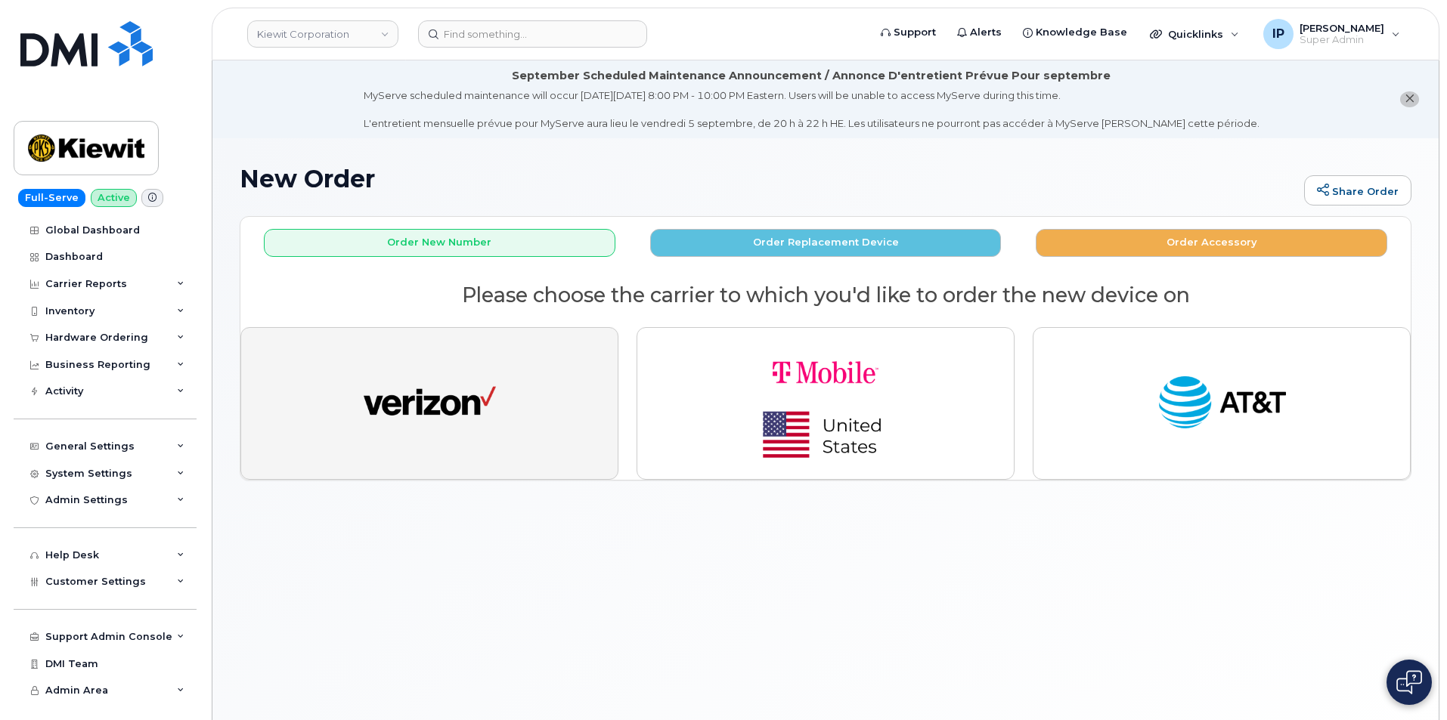
click at [513, 441] on button "button" at bounding box center [429, 403] width 378 height 153
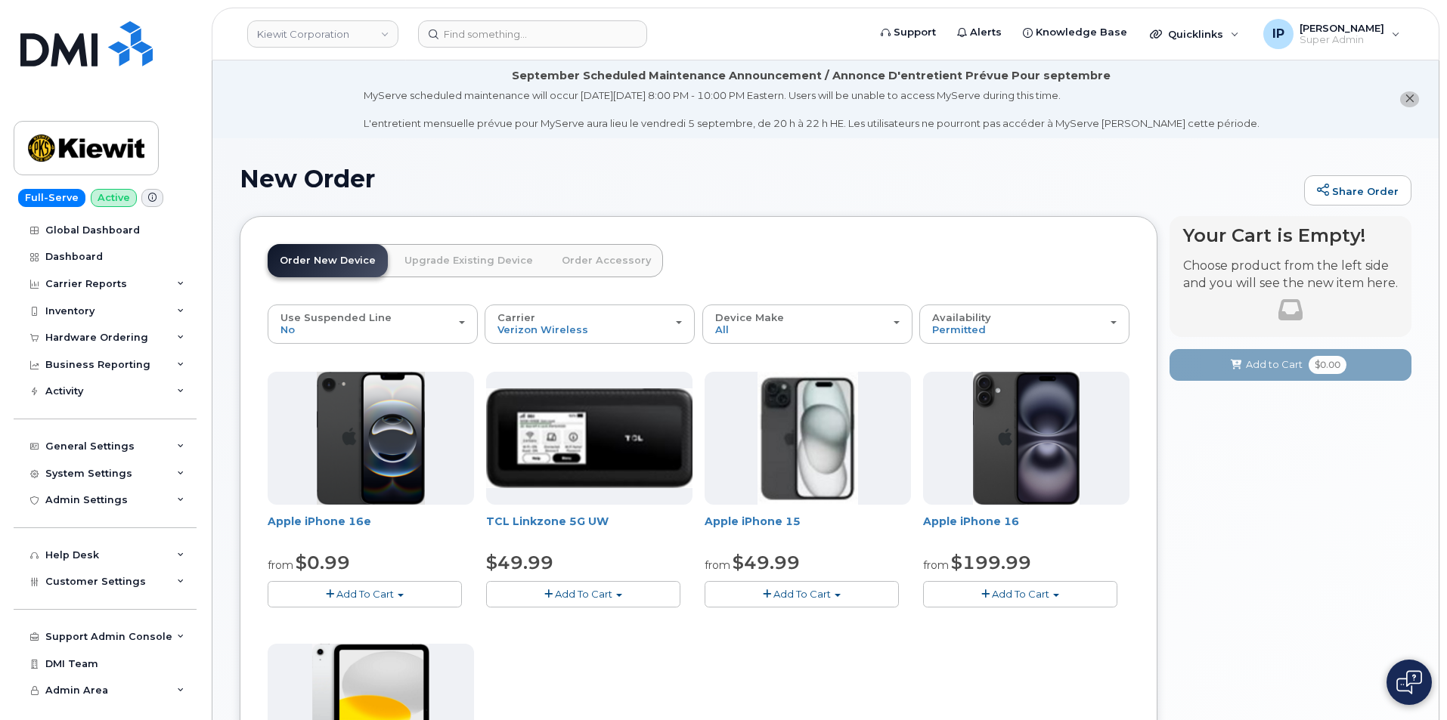
click at [618, 265] on link "Order Accessory" at bounding box center [606, 260] width 113 height 33
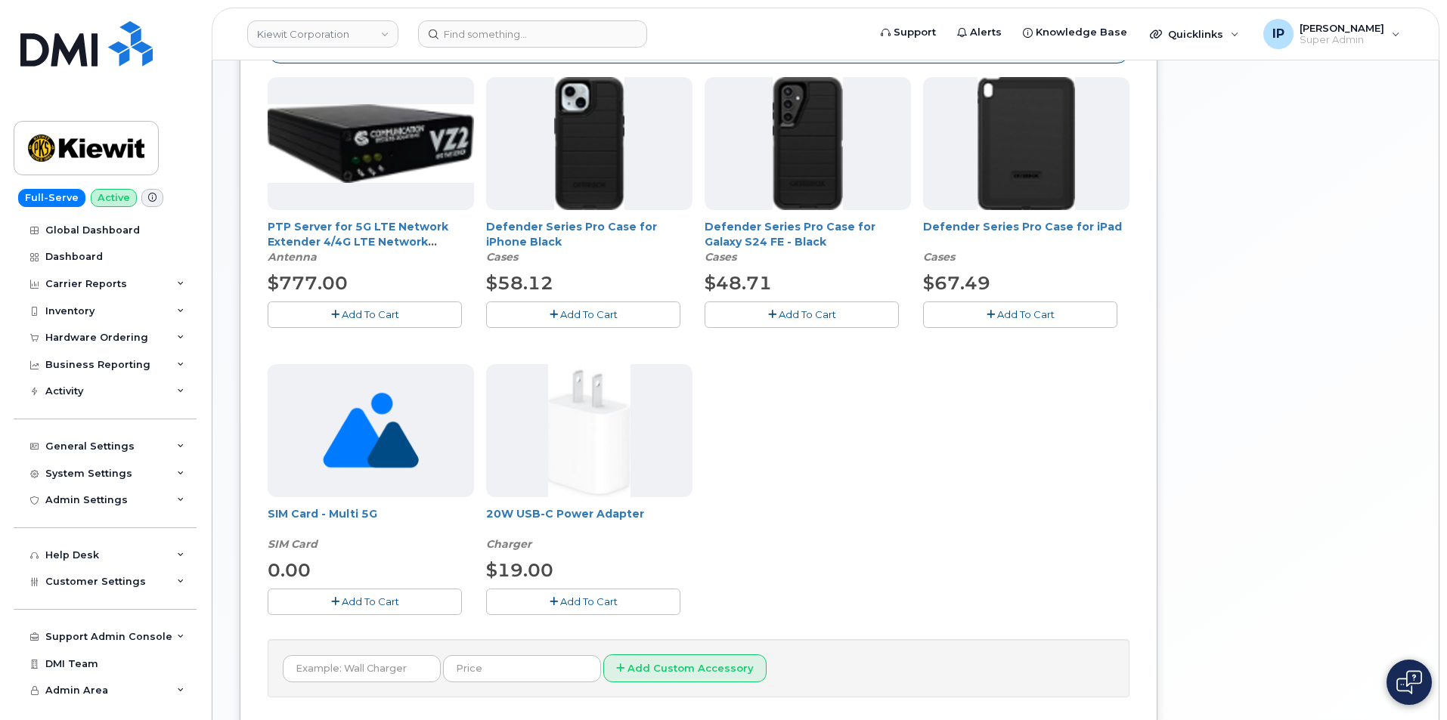
scroll to position [378, 0]
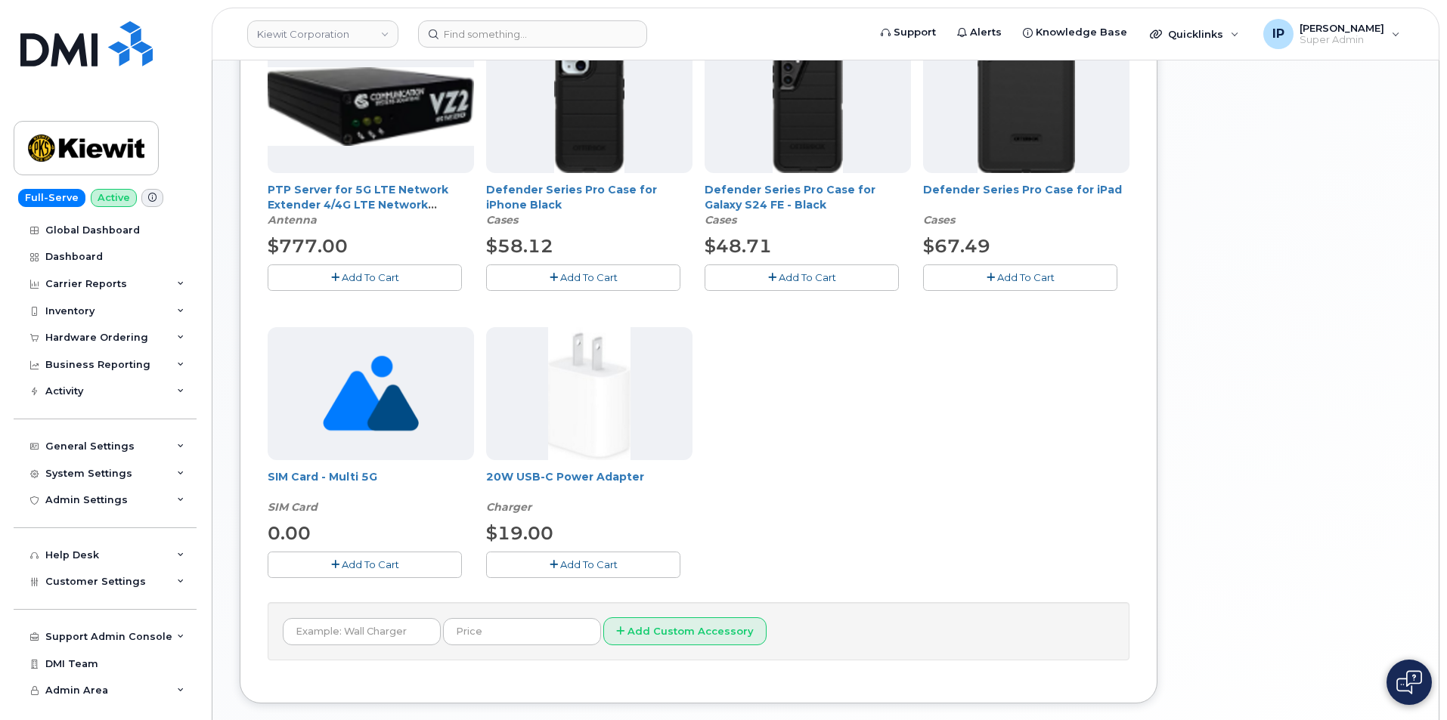
click at [360, 558] on button "Add To Cart" at bounding box center [365, 565] width 194 height 26
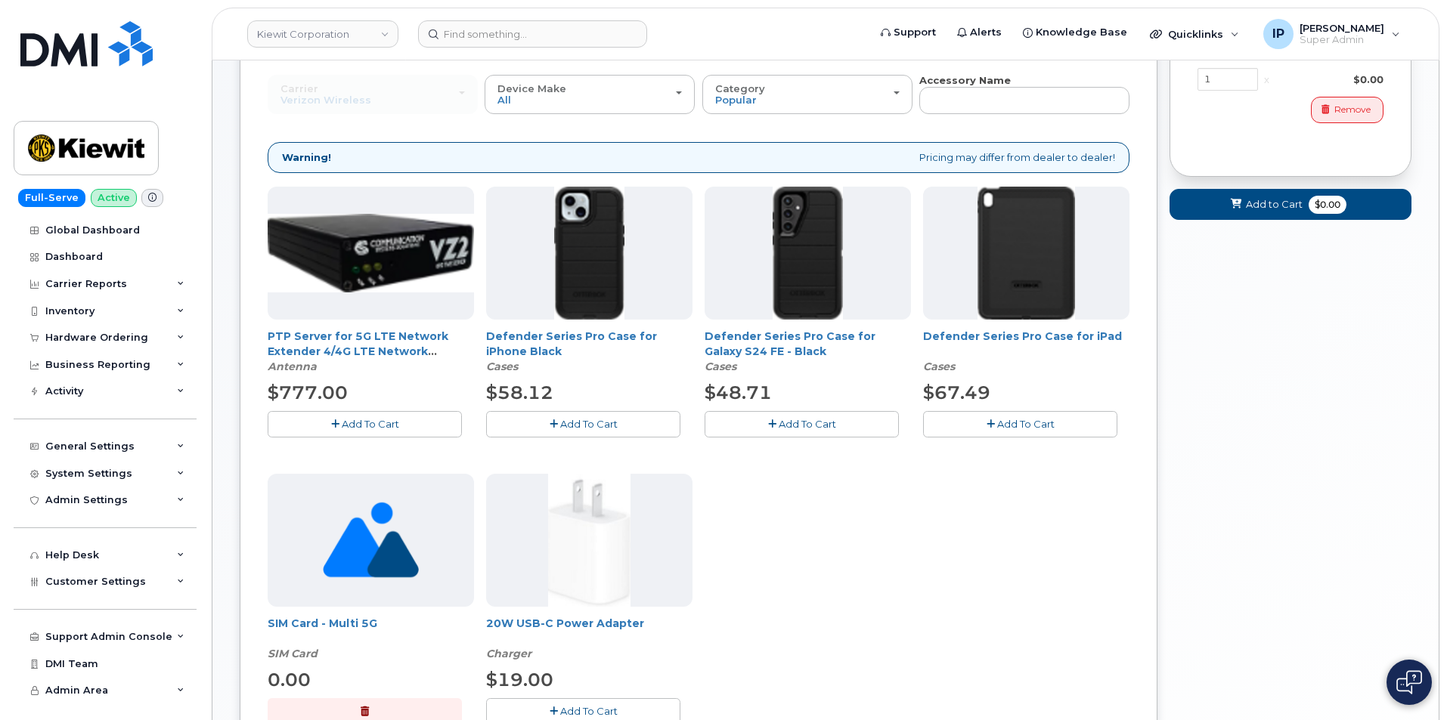
scroll to position [0, 0]
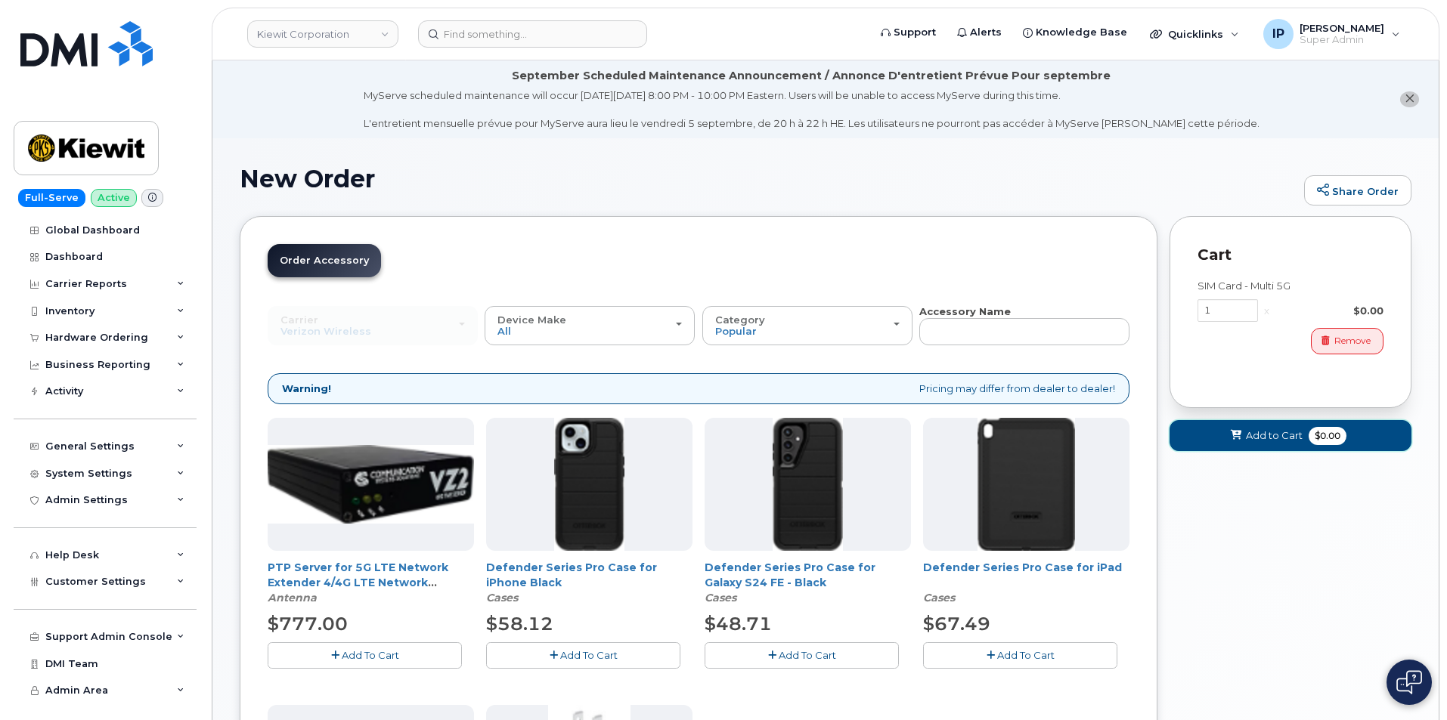
click at [1228, 448] on button "Add to Cart $0.00" at bounding box center [1291, 435] width 242 height 31
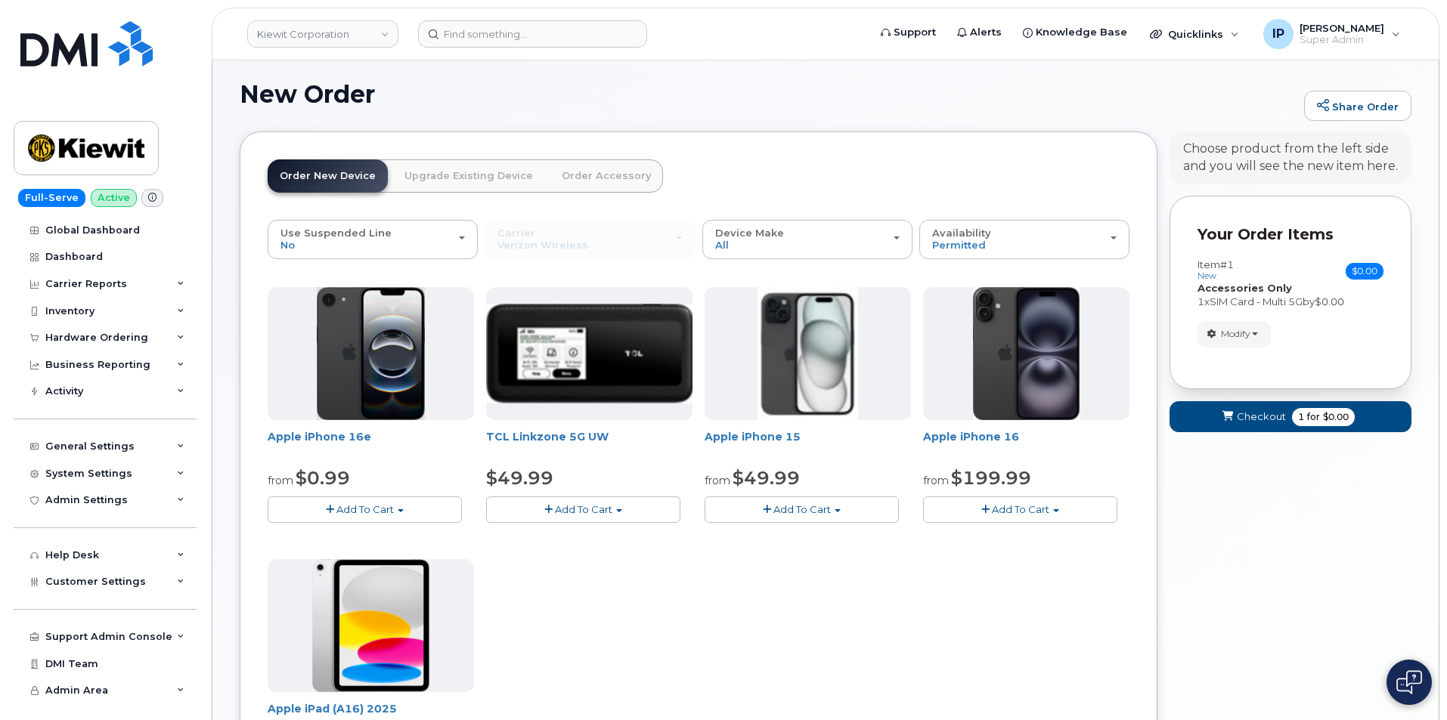
scroll to position [151, 0]
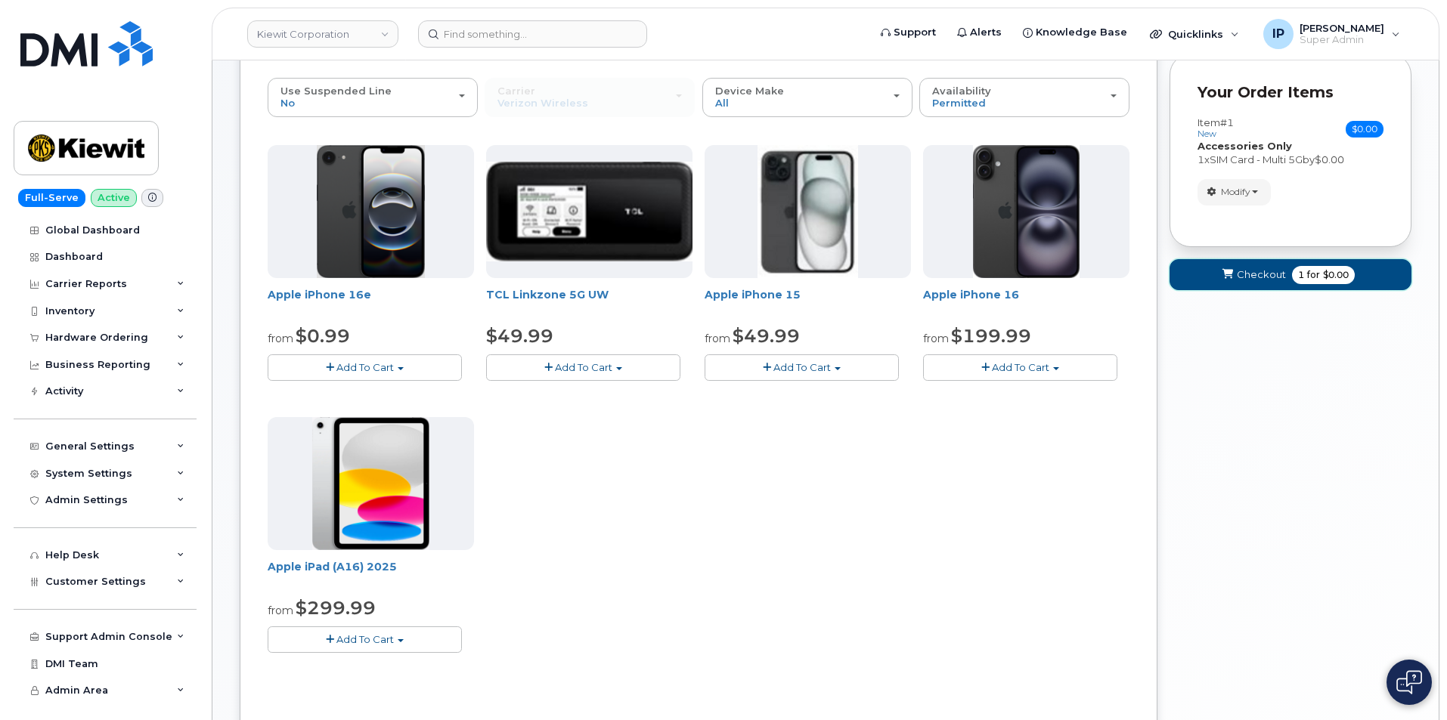
click at [1259, 273] on span "Checkout" at bounding box center [1261, 275] width 49 height 14
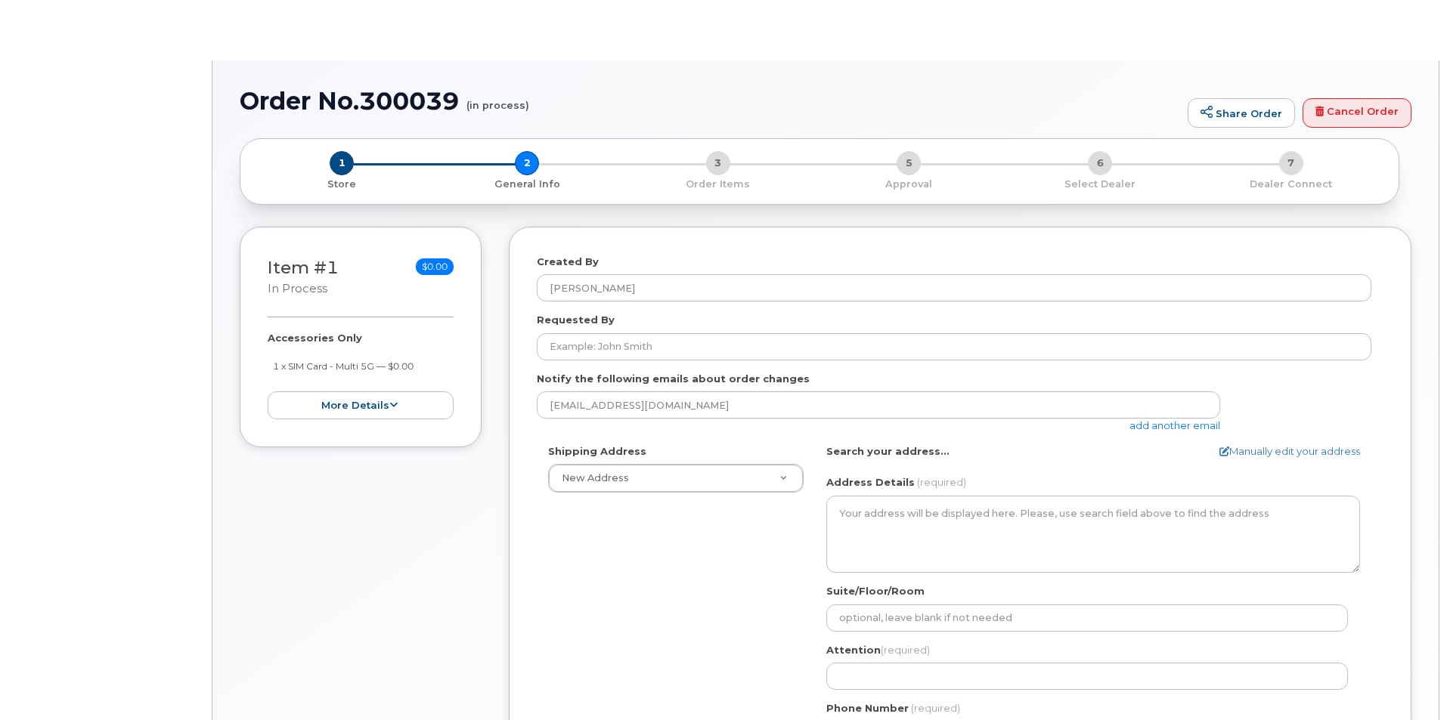
select select
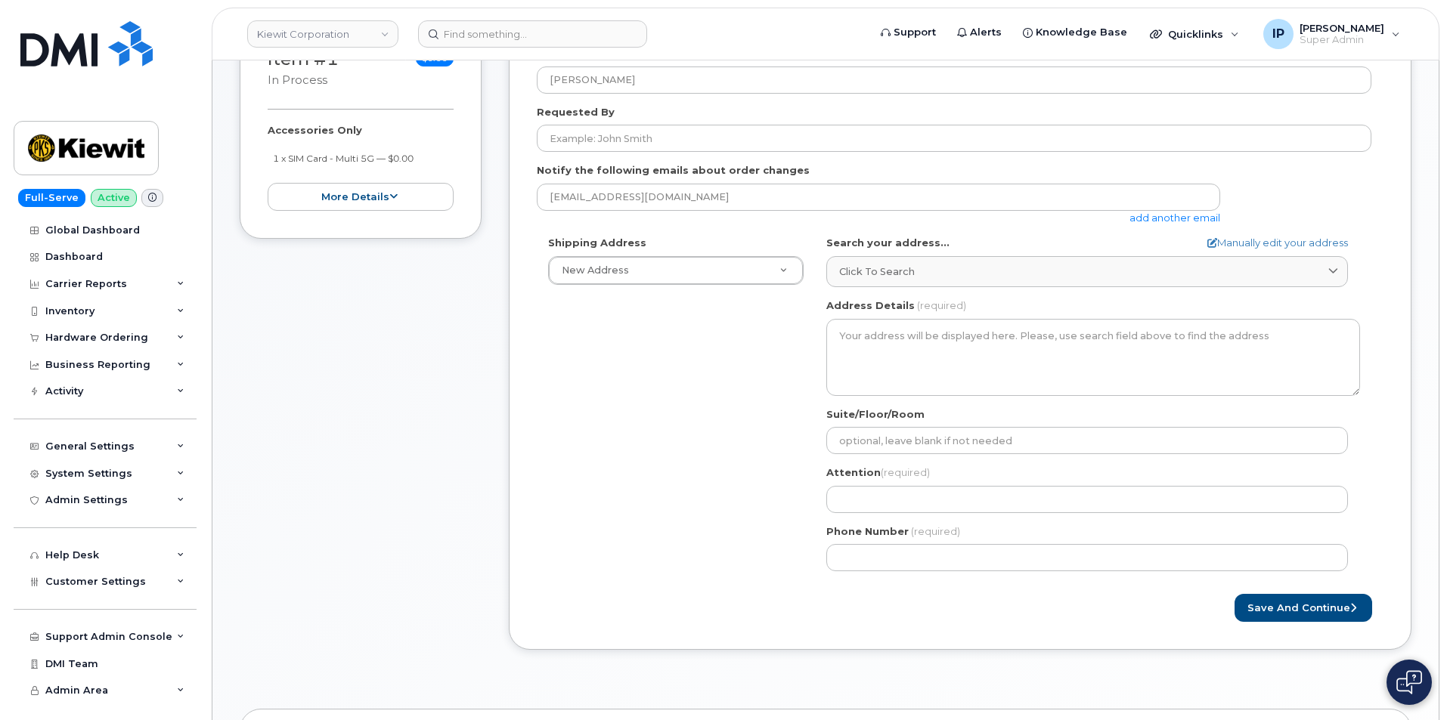
scroll to position [331, 0]
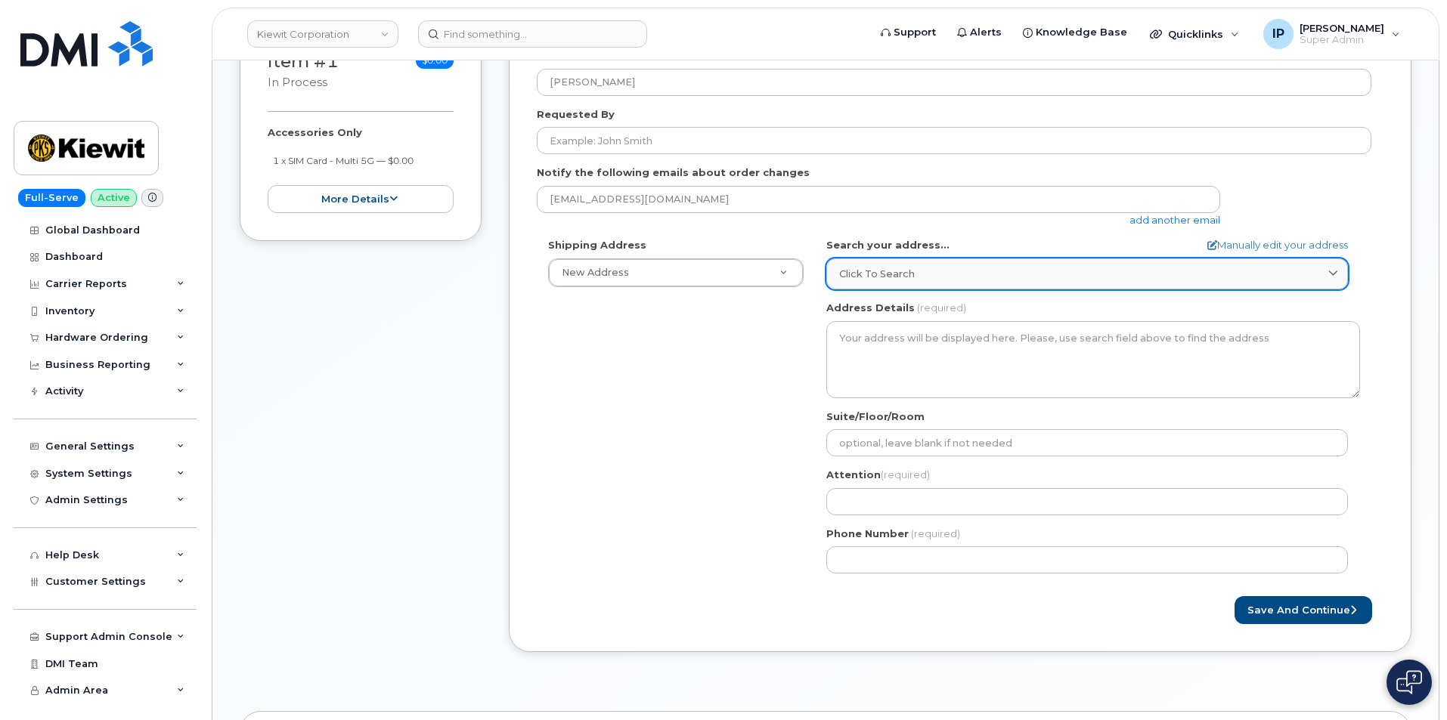
click at [960, 265] on link "Click to search" at bounding box center [1087, 274] width 522 height 31
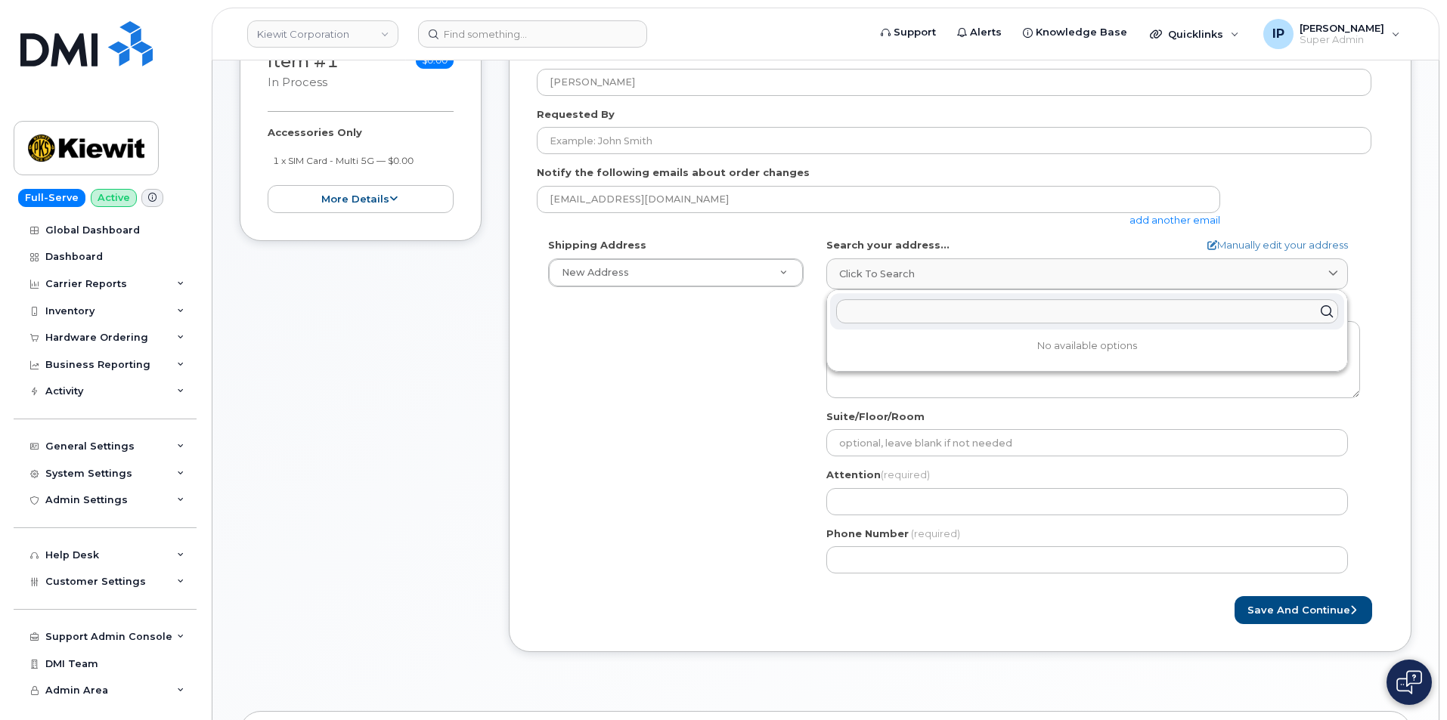
click at [952, 311] on input "text" at bounding box center [1087, 311] width 502 height 24
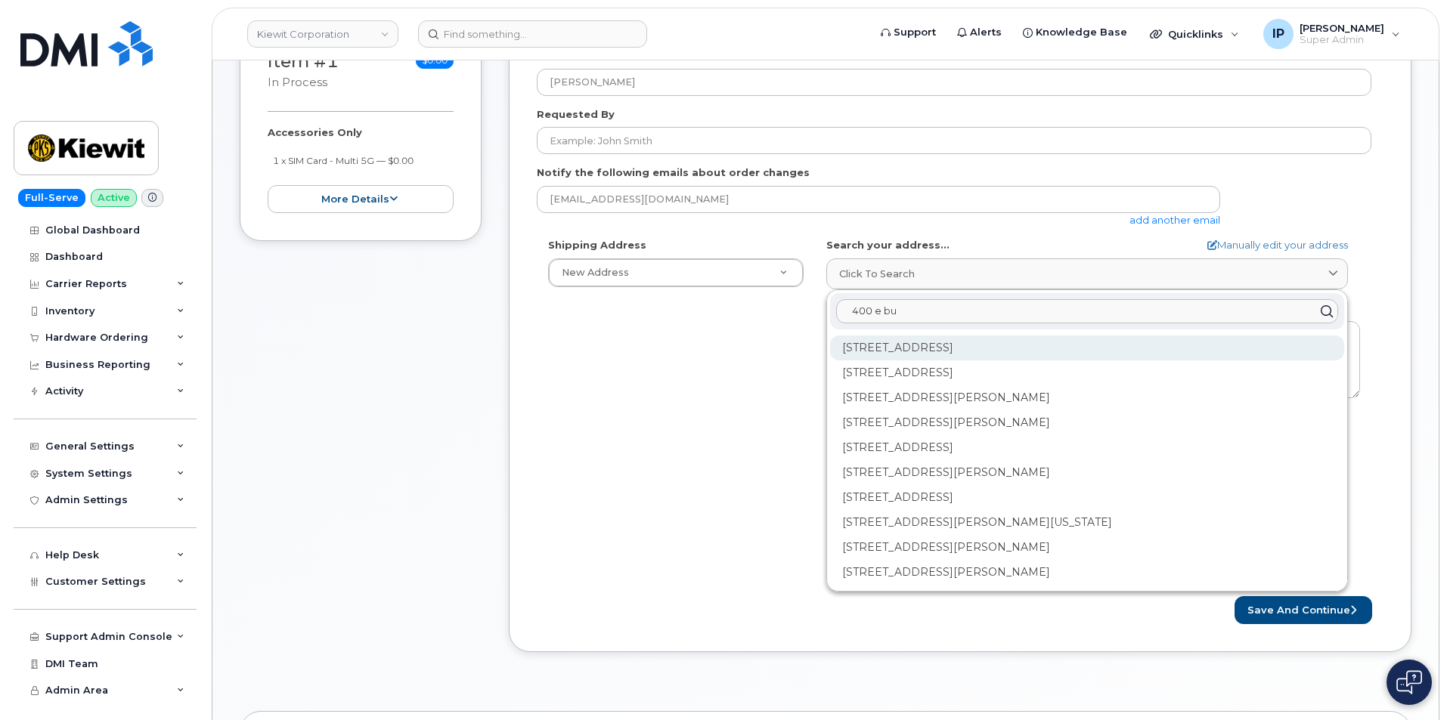
type input "400 e bu"
click at [1126, 342] on div "[STREET_ADDRESS]" at bounding box center [1087, 348] width 514 height 25
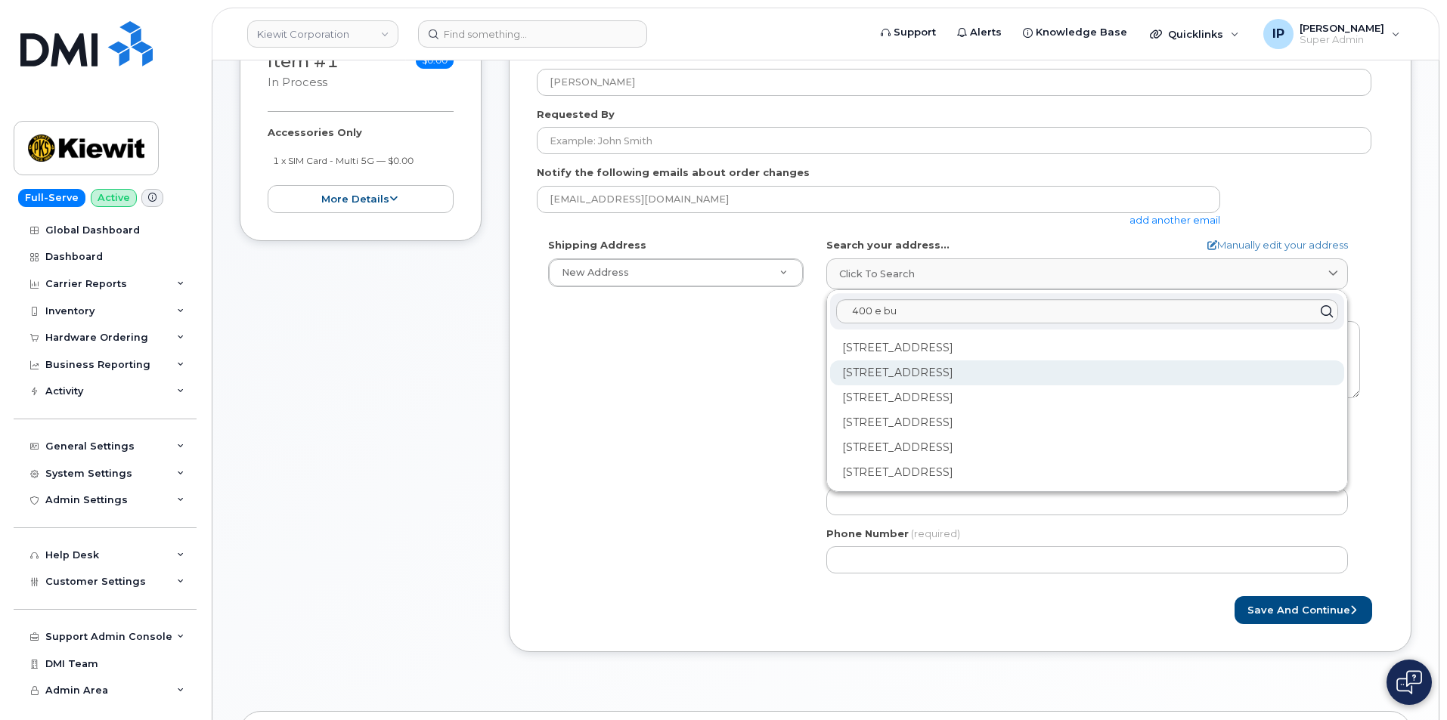
click at [988, 364] on div "[STREET_ADDRESS]" at bounding box center [1087, 373] width 514 height 25
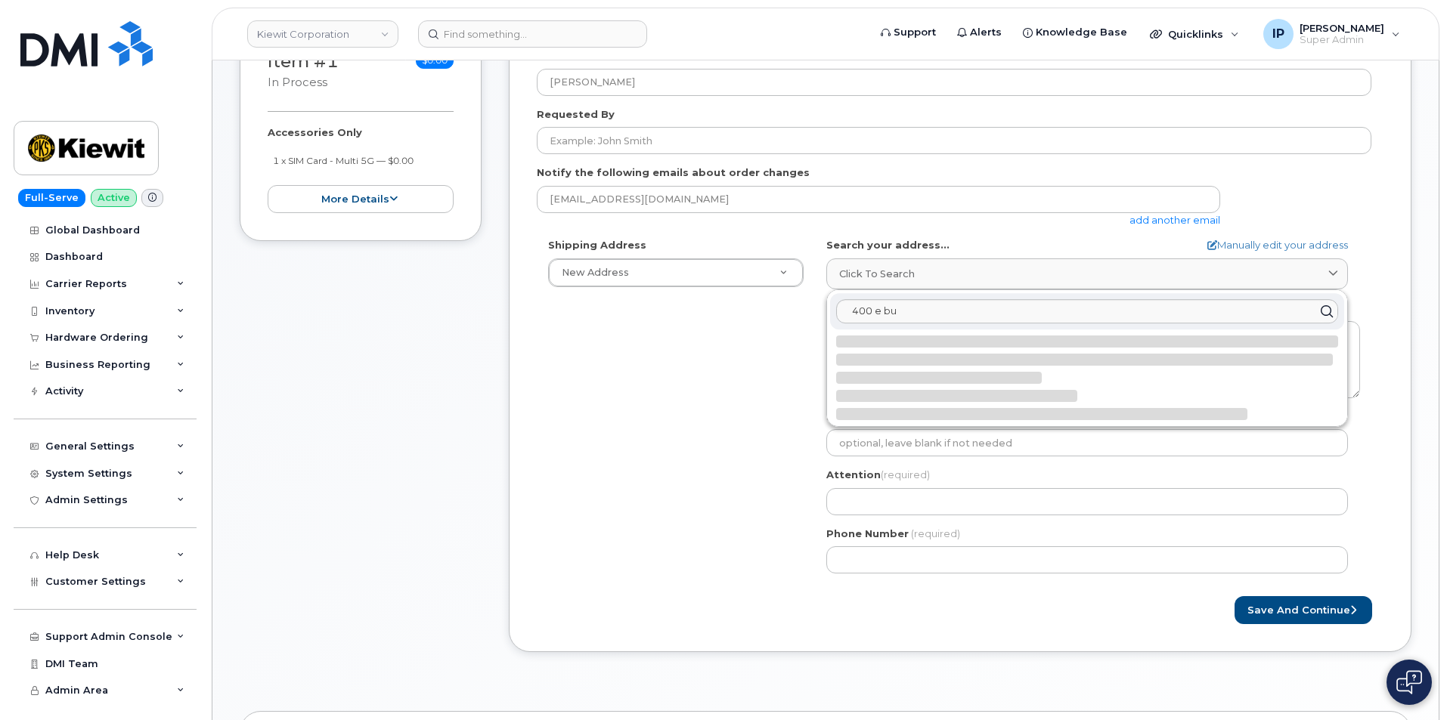
select select
type textarea "[STREET_ADDRESS]"
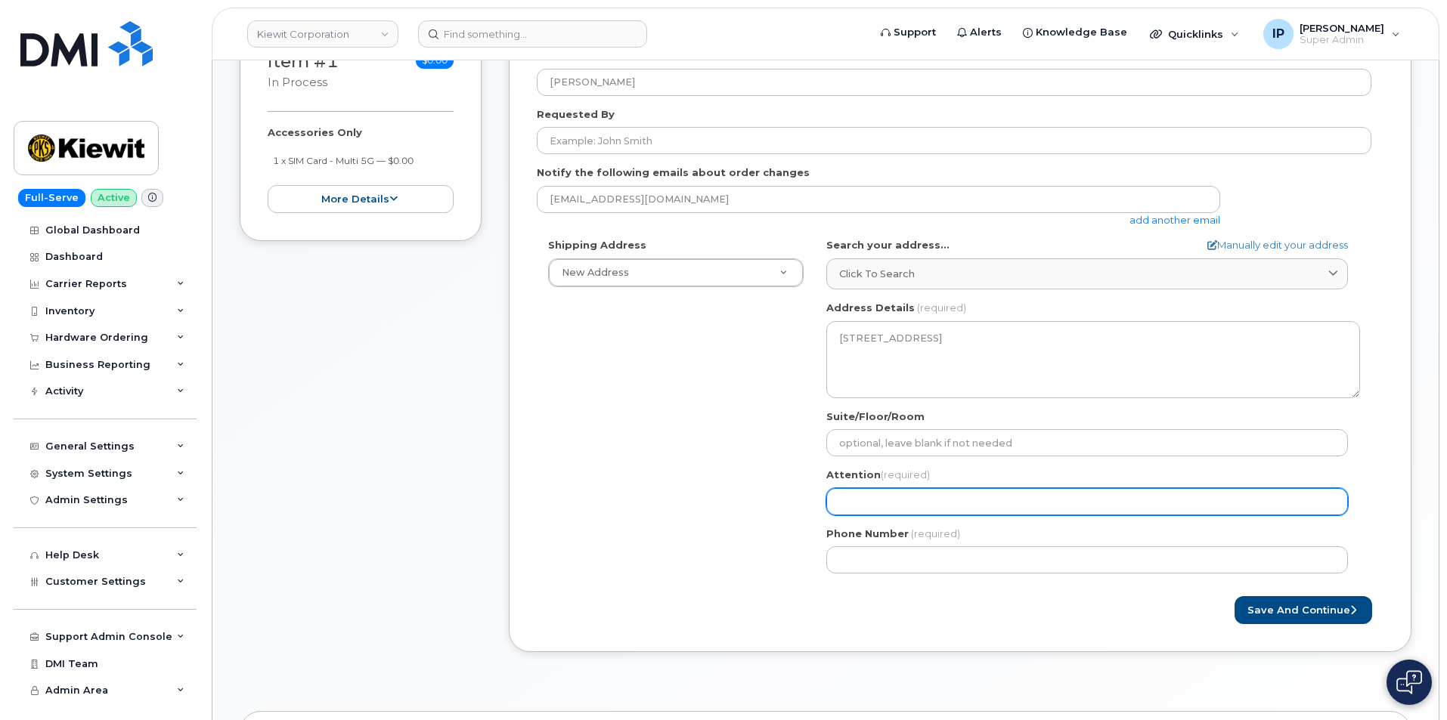
click at [912, 491] on input "Attention (required)" at bounding box center [1087, 501] width 522 height 27
type input "[PERSON_NAME]"
select select
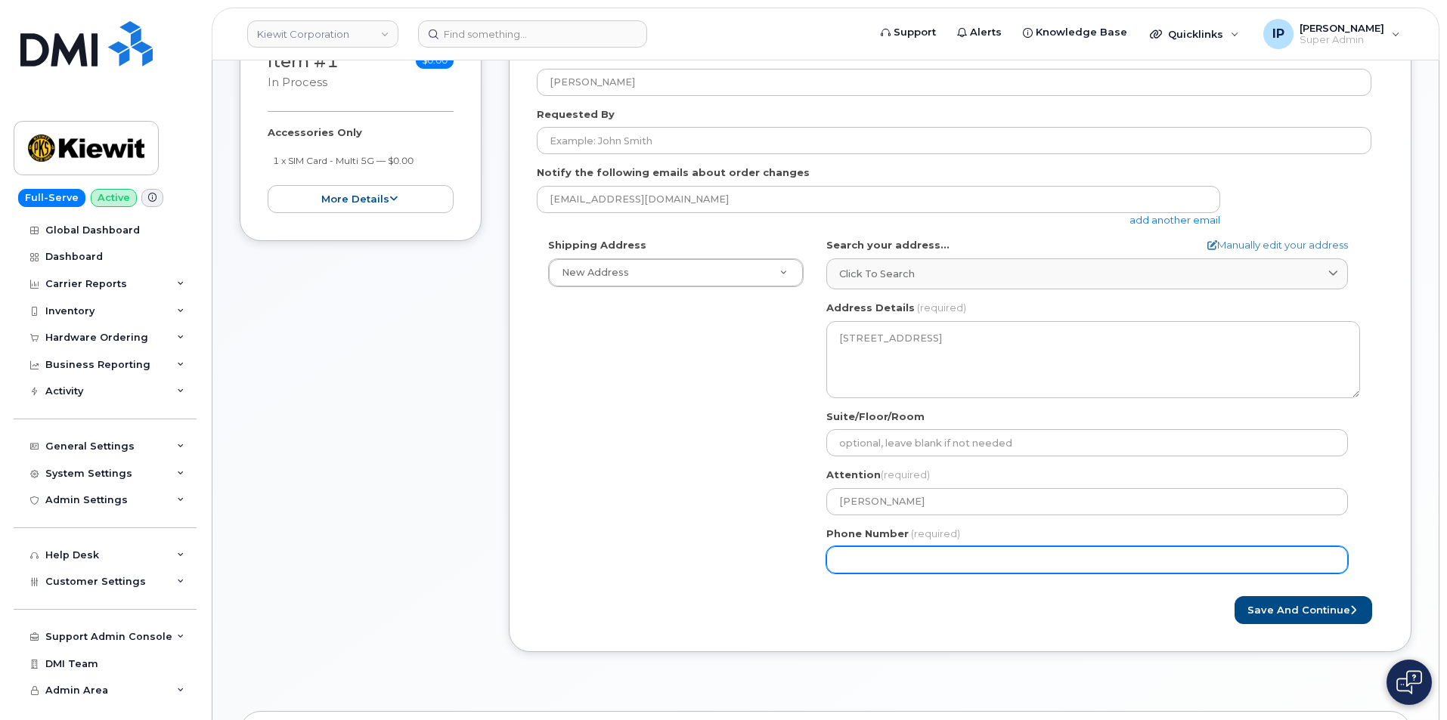
click at [860, 560] on input "Phone Number" at bounding box center [1087, 560] width 522 height 27
type input "444444444"
select select
type input "4444444444"
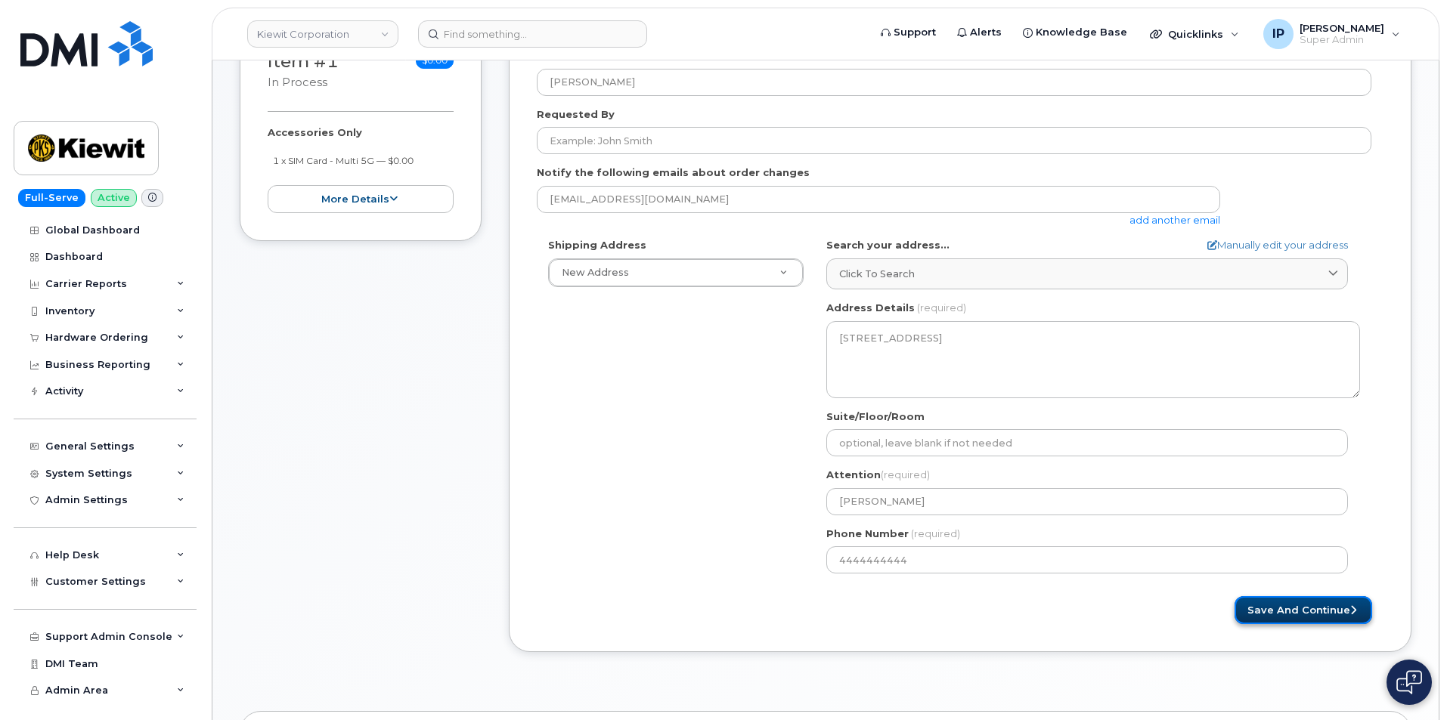
click at [1287, 609] on button "Save and Continue" at bounding box center [1304, 610] width 138 height 28
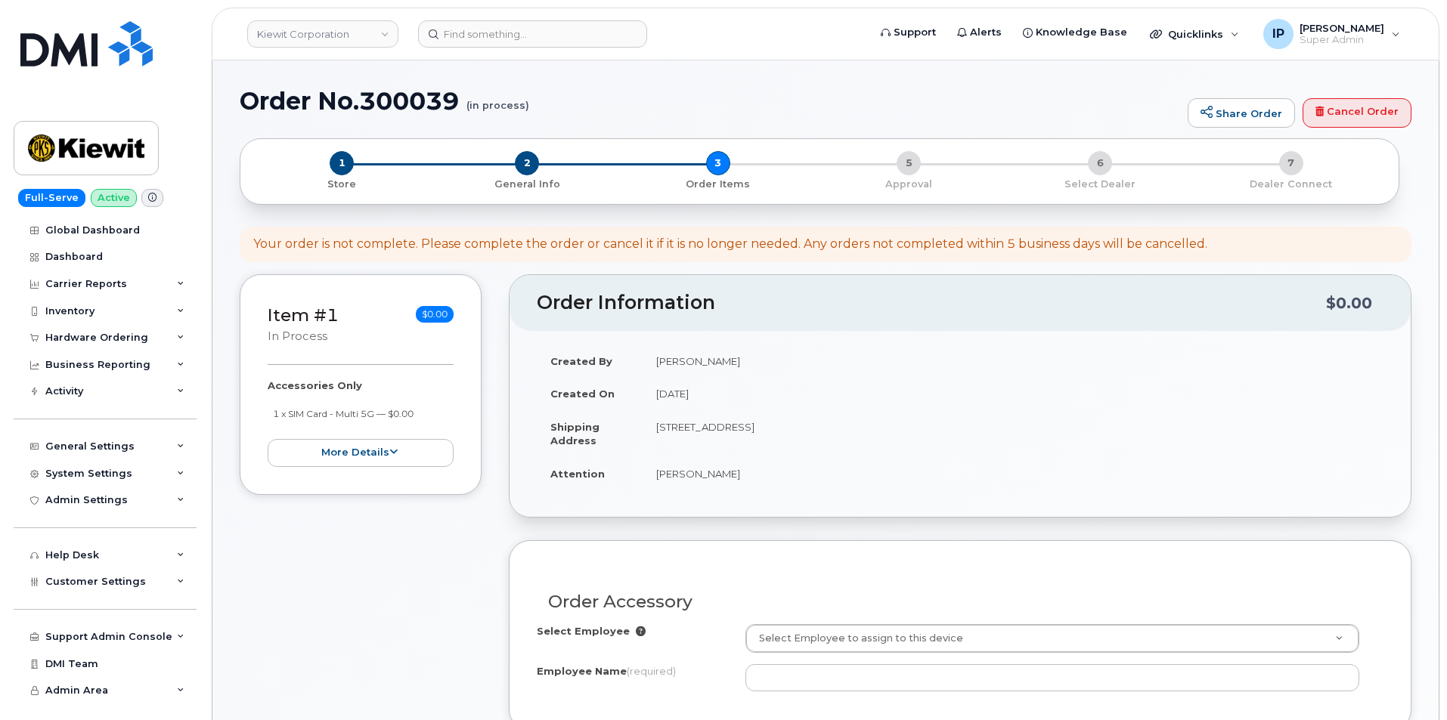
select select
drag, startPoint x: 364, startPoint y: 102, endPoint x: 466, endPoint y: 112, distance: 102.5
click at [466, 112] on h1 "Order No.300039 (in process)" at bounding box center [710, 103] width 940 height 26
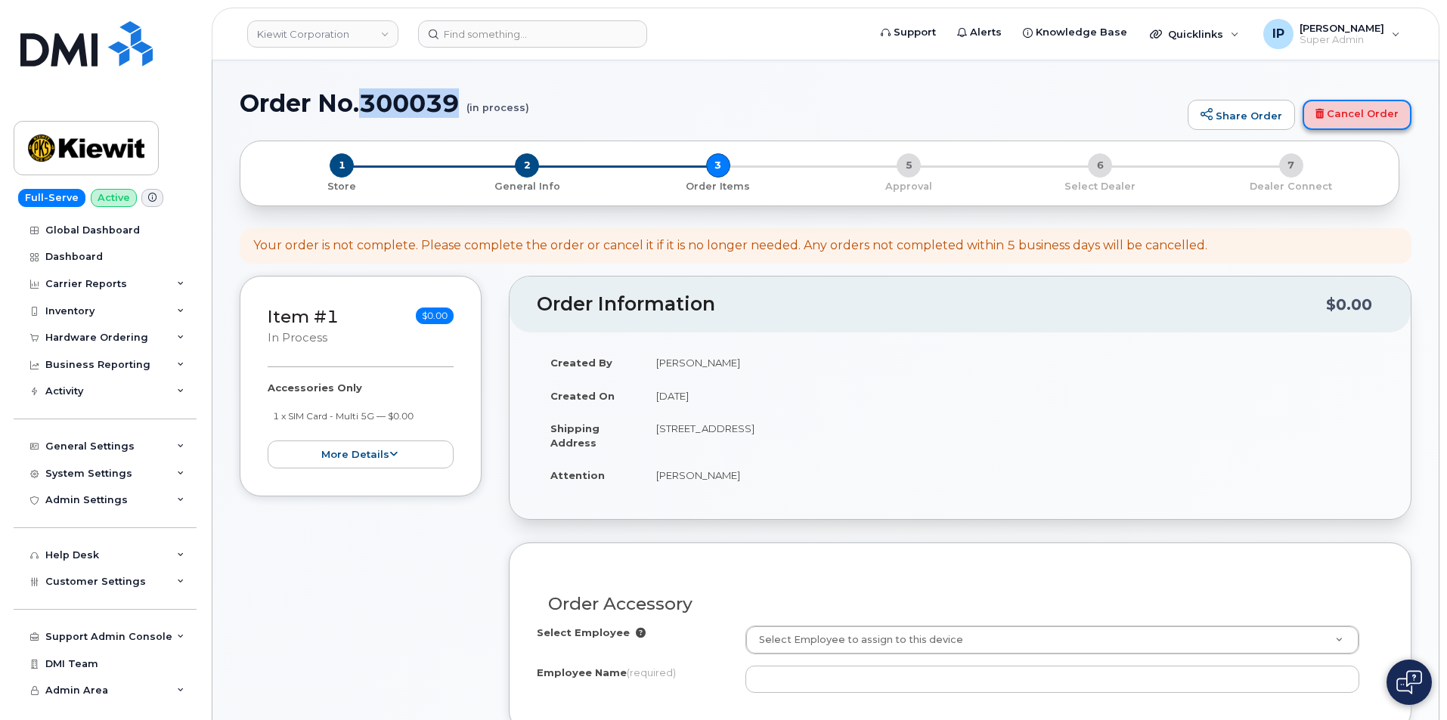
click at [1349, 110] on link "Cancel Order" at bounding box center [1357, 115] width 109 height 30
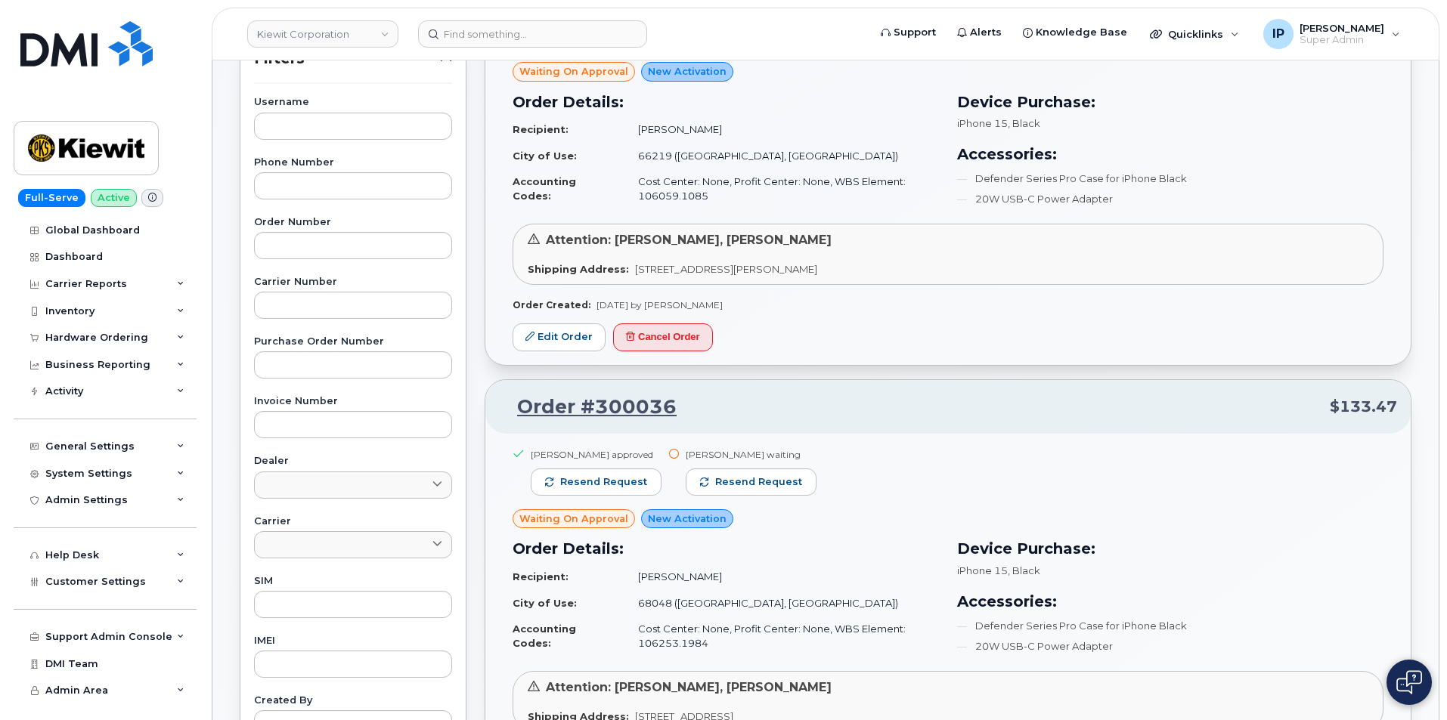
scroll to position [302, 0]
